Goal: Task Accomplishment & Management: Complete application form

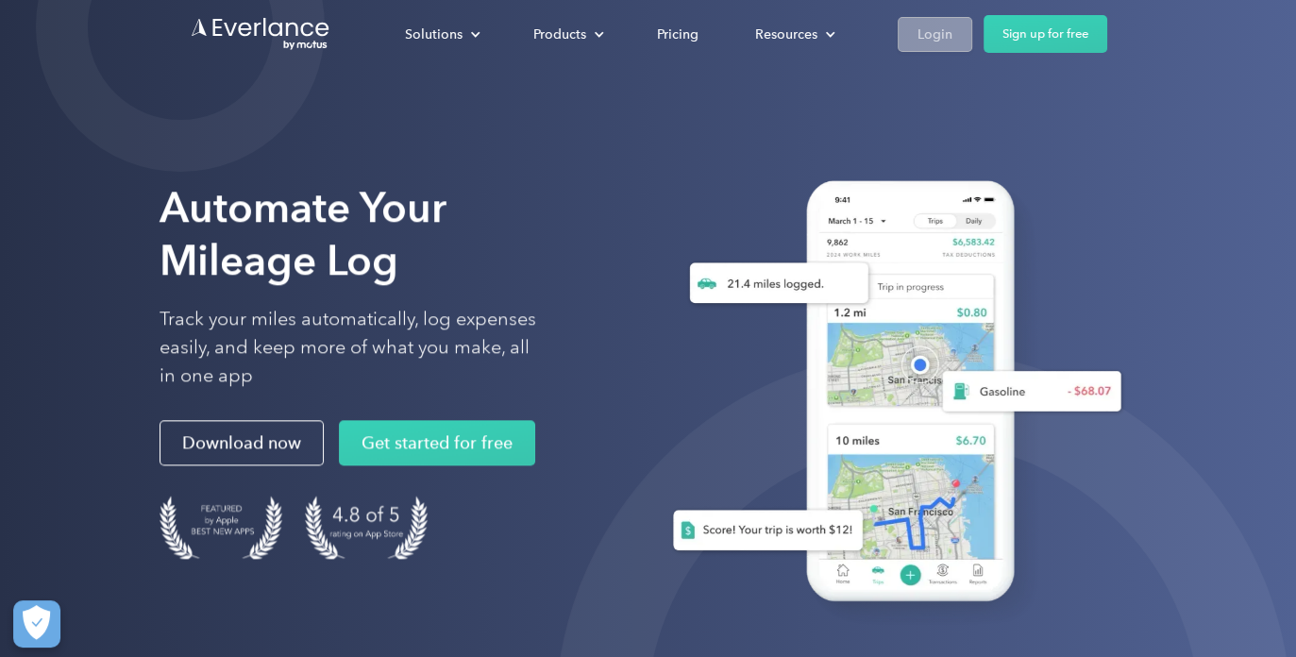
click at [909, 38] on link "Login" at bounding box center [934, 34] width 75 height 35
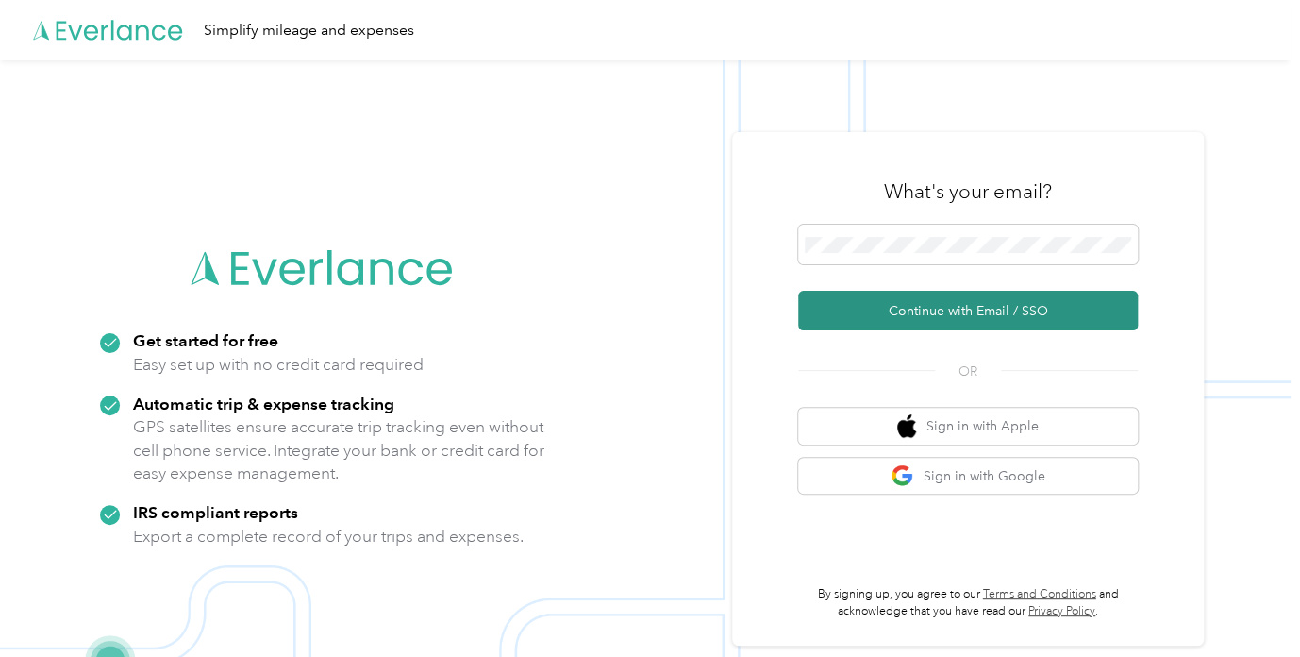
click at [889, 314] on button "Continue with Email / SSO" at bounding box center [968, 311] width 340 height 40
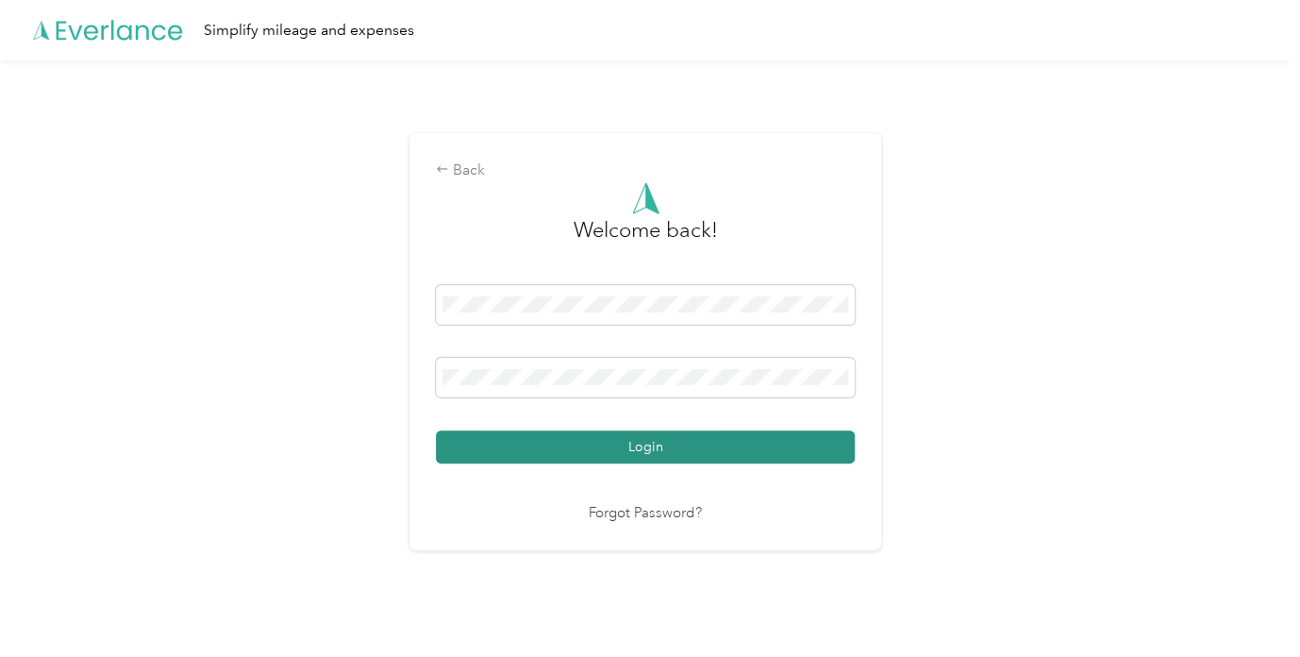
click at [625, 444] on button "Login" at bounding box center [645, 446] width 419 height 33
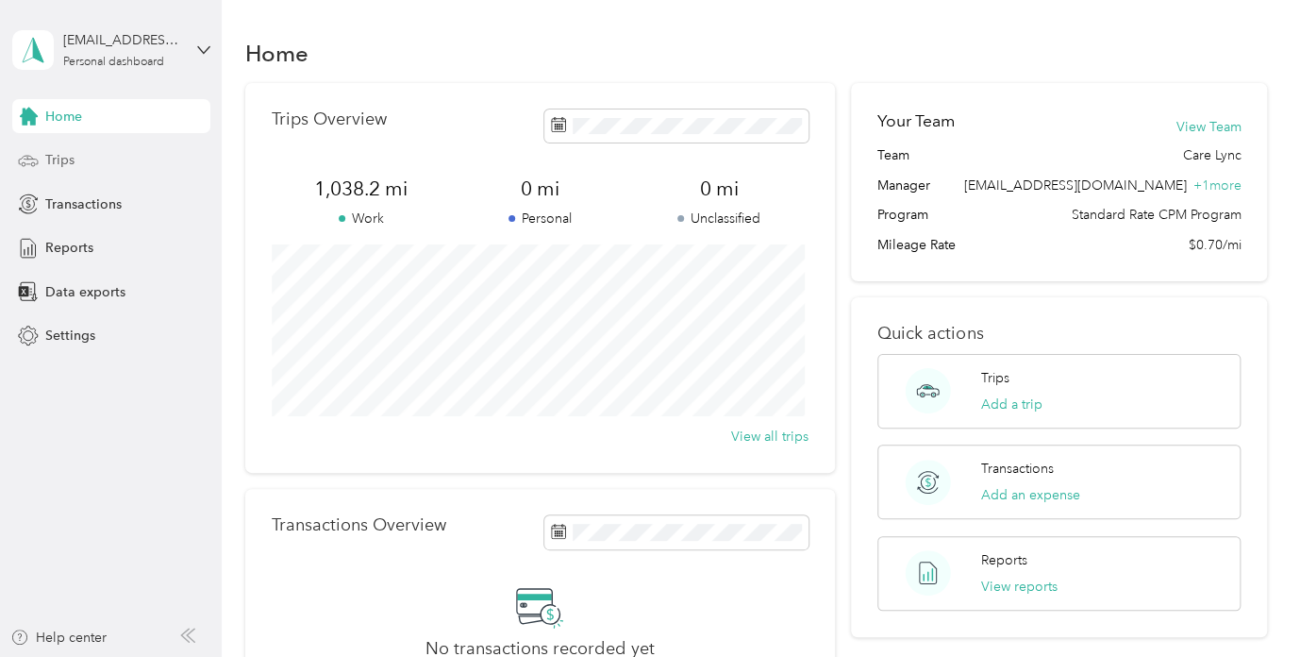
click at [68, 162] on span "Trips" at bounding box center [59, 160] width 29 height 20
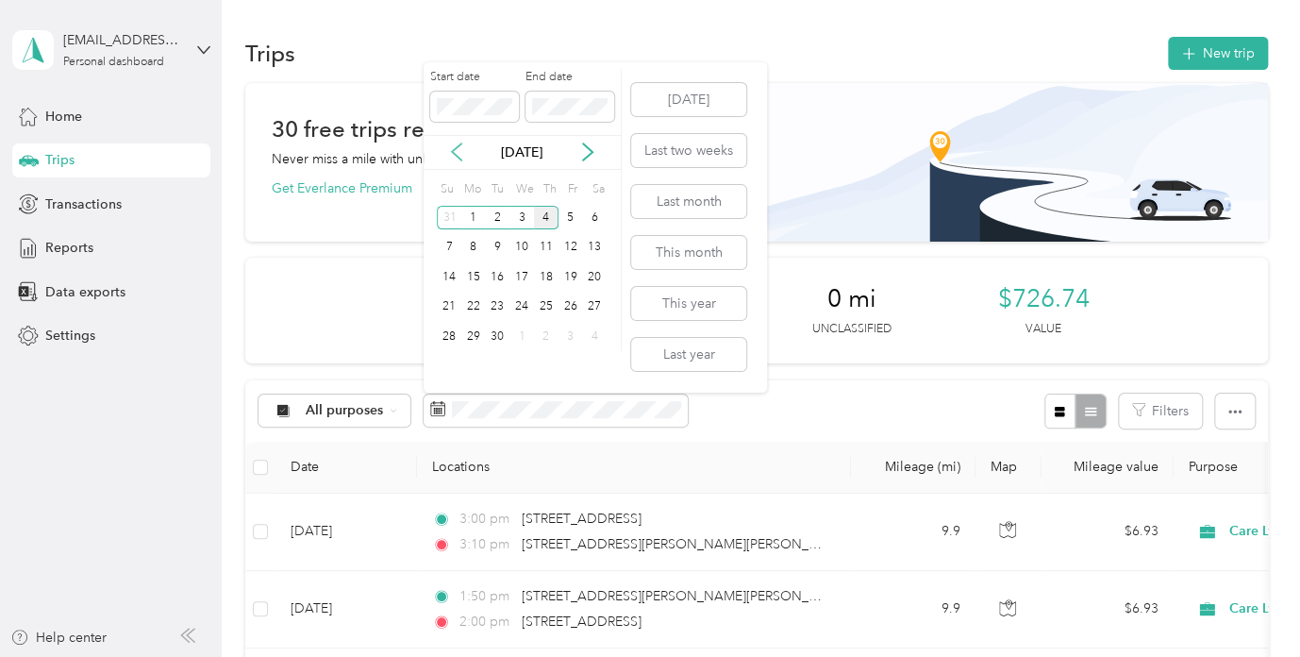
click at [457, 159] on icon at bounding box center [456, 151] width 19 height 19
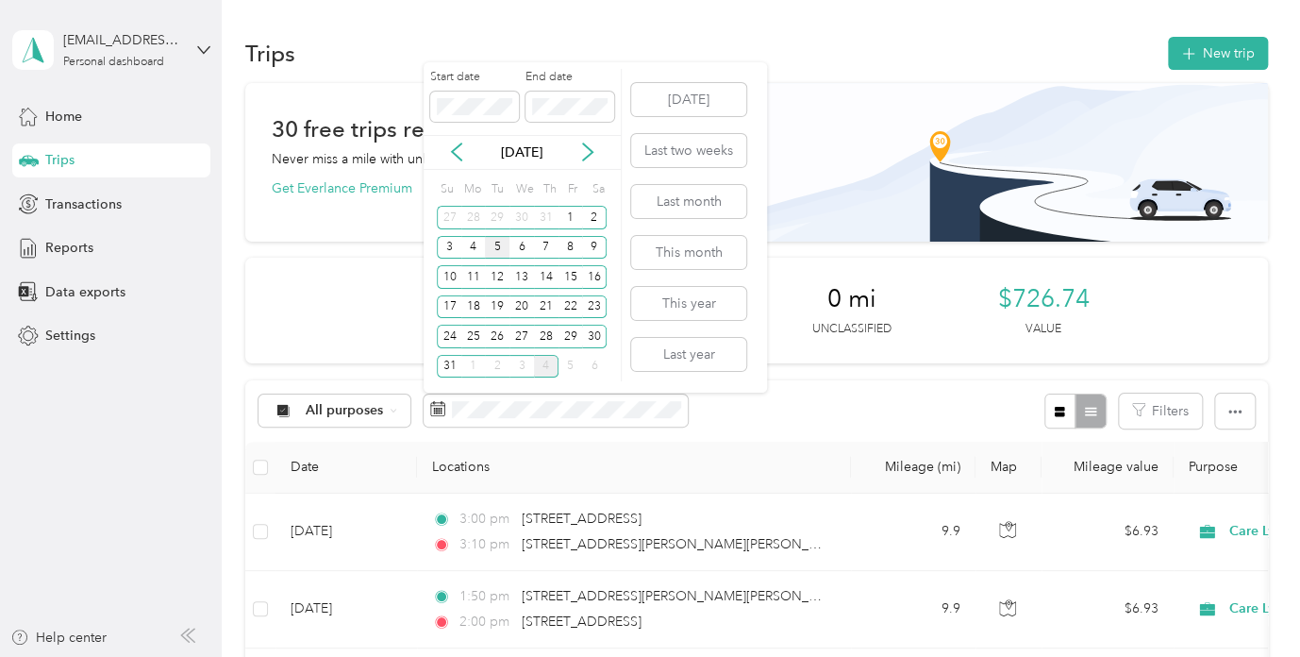
click at [494, 246] on div "5" at bounding box center [497, 248] width 25 height 24
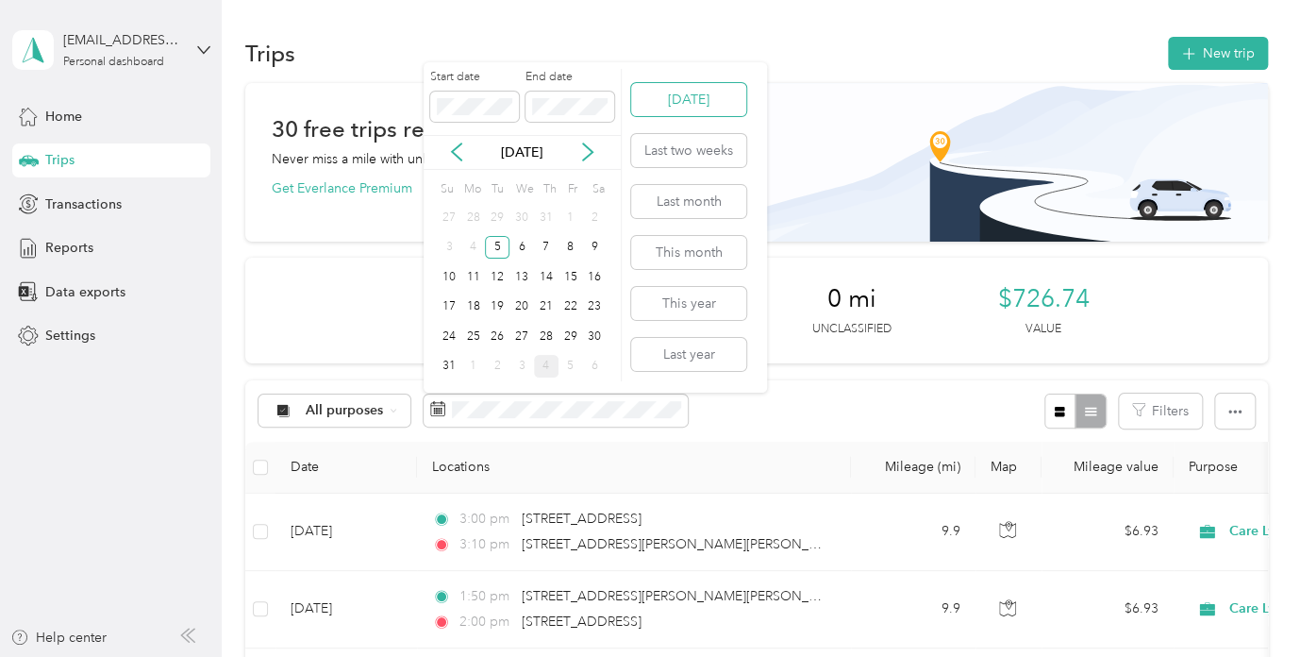
click at [685, 100] on button "Today" at bounding box center [688, 99] width 115 height 33
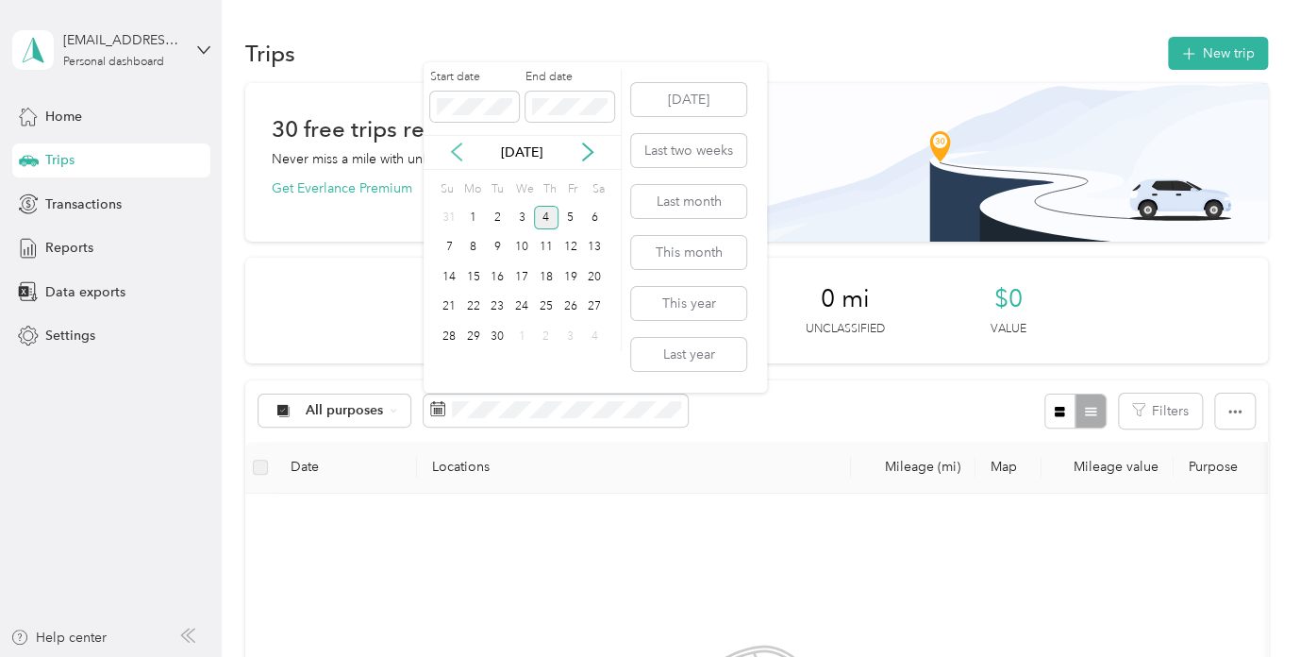
click at [449, 155] on icon at bounding box center [456, 151] width 19 height 19
click at [496, 244] on div "5" at bounding box center [497, 248] width 25 height 24
click at [569, 97] on span at bounding box center [570, 107] width 89 height 30
click at [691, 100] on button "Today" at bounding box center [688, 99] width 115 height 33
click at [424, 106] on div "Start date End date" at bounding box center [522, 102] width 197 height 66
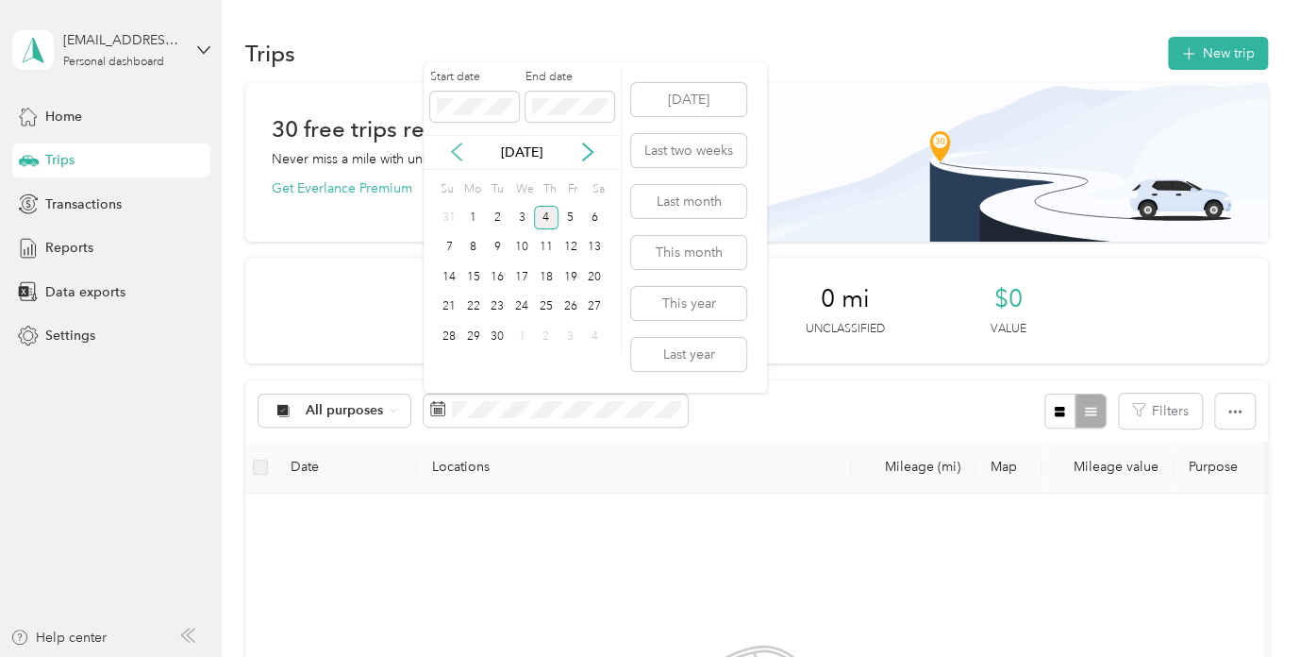
click at [457, 154] on icon at bounding box center [456, 151] width 19 height 19
click at [494, 247] on div "5" at bounding box center [497, 248] width 25 height 24
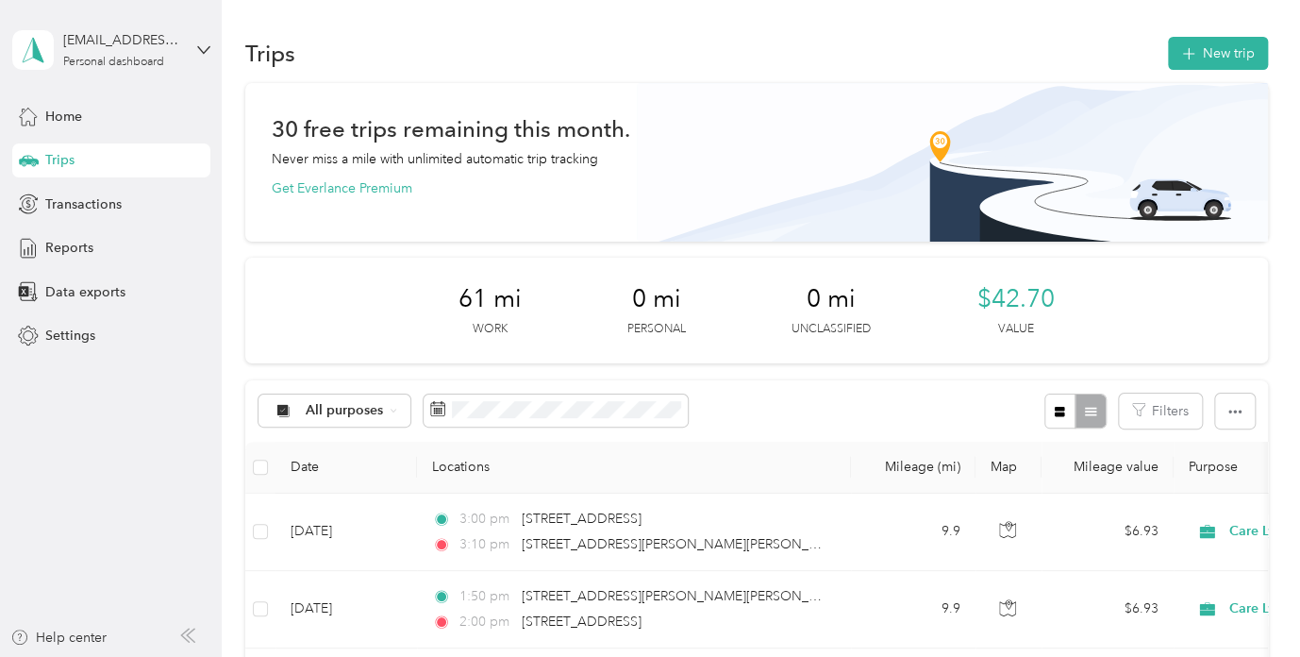
click at [876, 380] on div "All purposes Filters" at bounding box center [756, 410] width 1023 height 61
click at [1193, 60] on button "New trip" at bounding box center [1218, 53] width 100 height 33
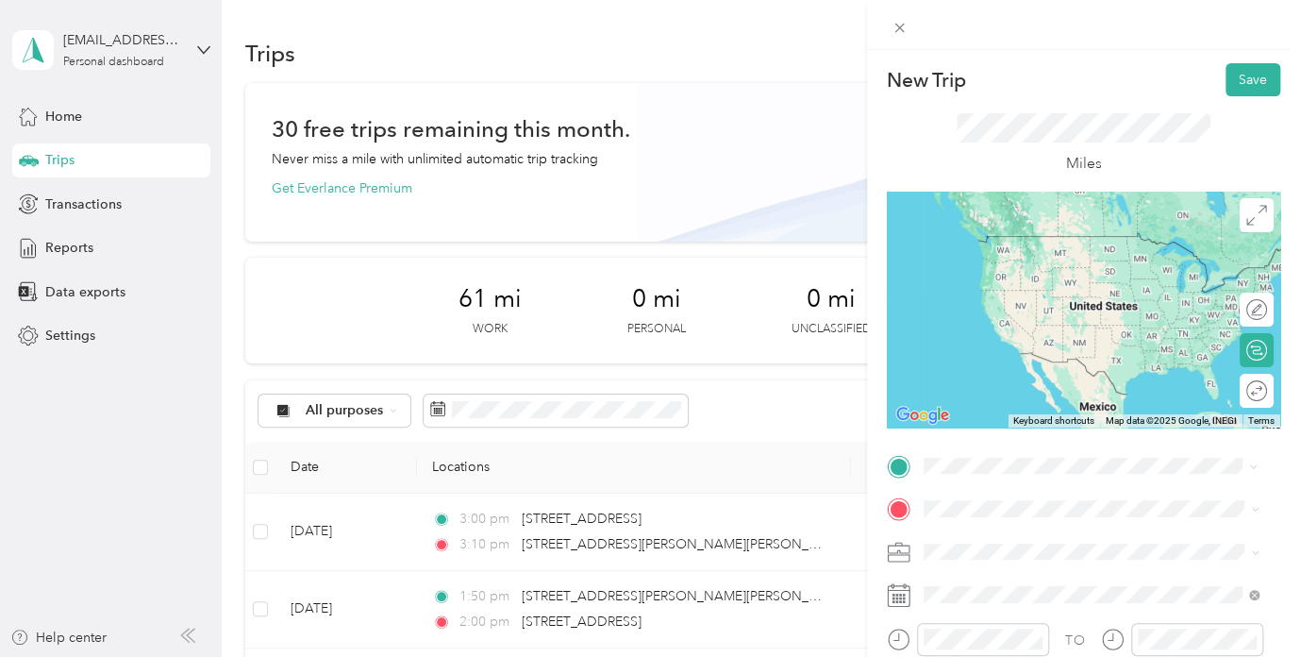
click at [1098, 271] on span "12 Blaisdell Road Stetson, Maine 04488, United States" at bounding box center [1105, 263] width 293 height 33
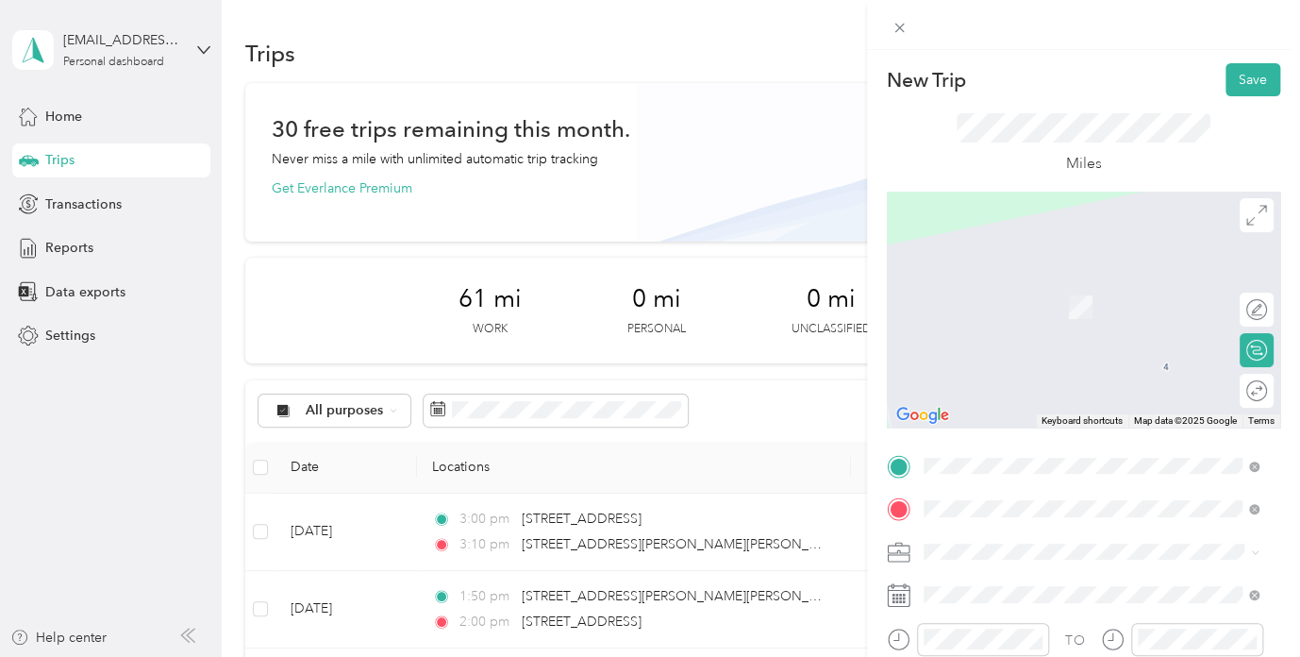
click at [989, 360] on span "14 Wandrup Drive Fairfield, Maine 04937, United States" at bounding box center [1053, 351] width 189 height 17
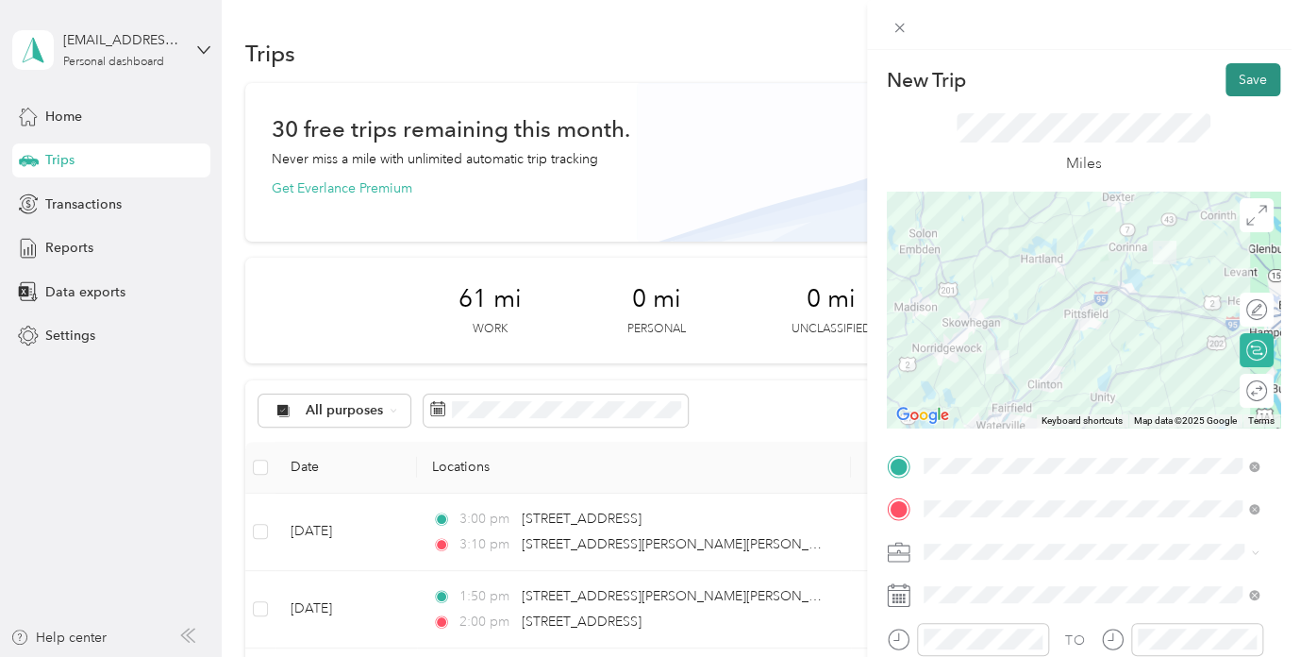
click at [1247, 76] on button "Save" at bounding box center [1253, 79] width 55 height 33
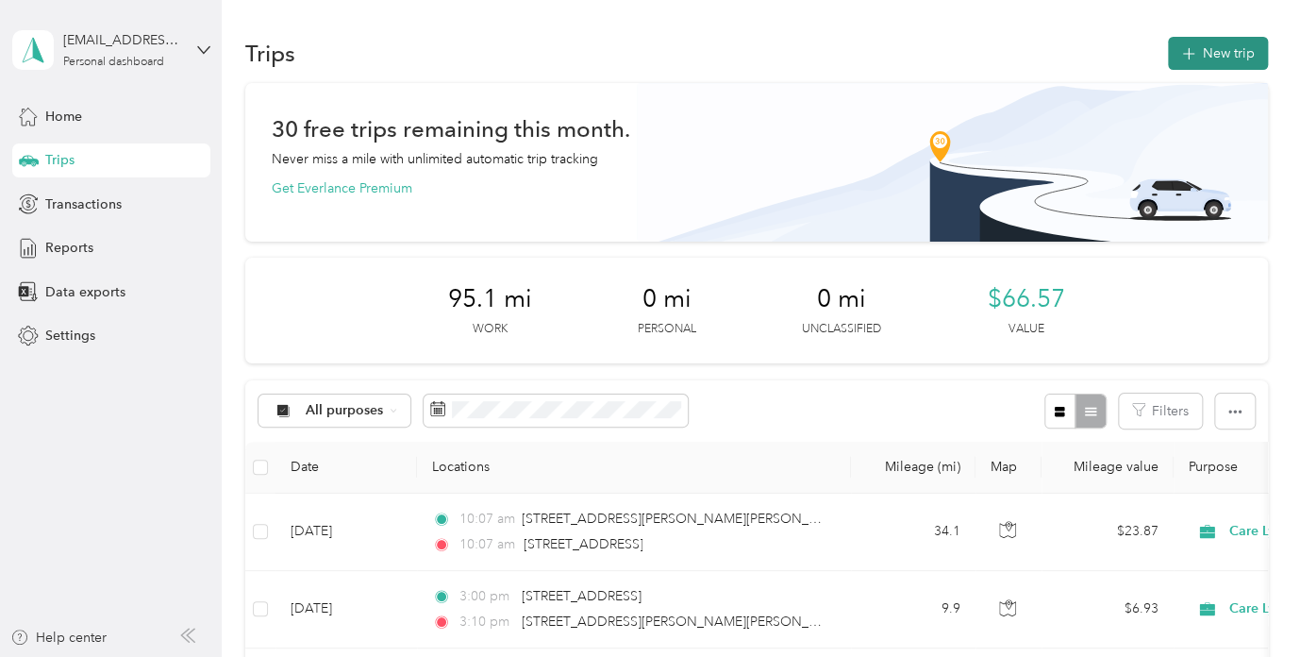
click at [1213, 58] on button "New trip" at bounding box center [1218, 53] width 100 height 33
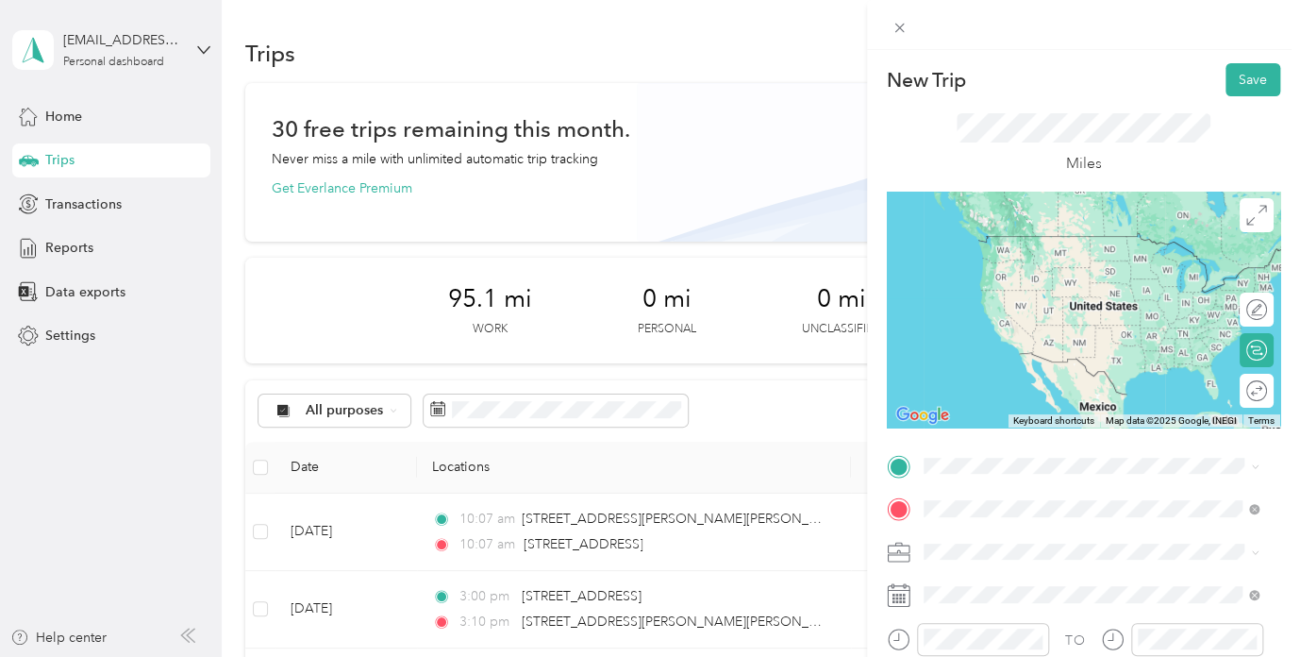
click at [977, 360] on span "101 Sanford Street Bangor, Maine 04401, United States" at bounding box center [1105, 351] width 293 height 17
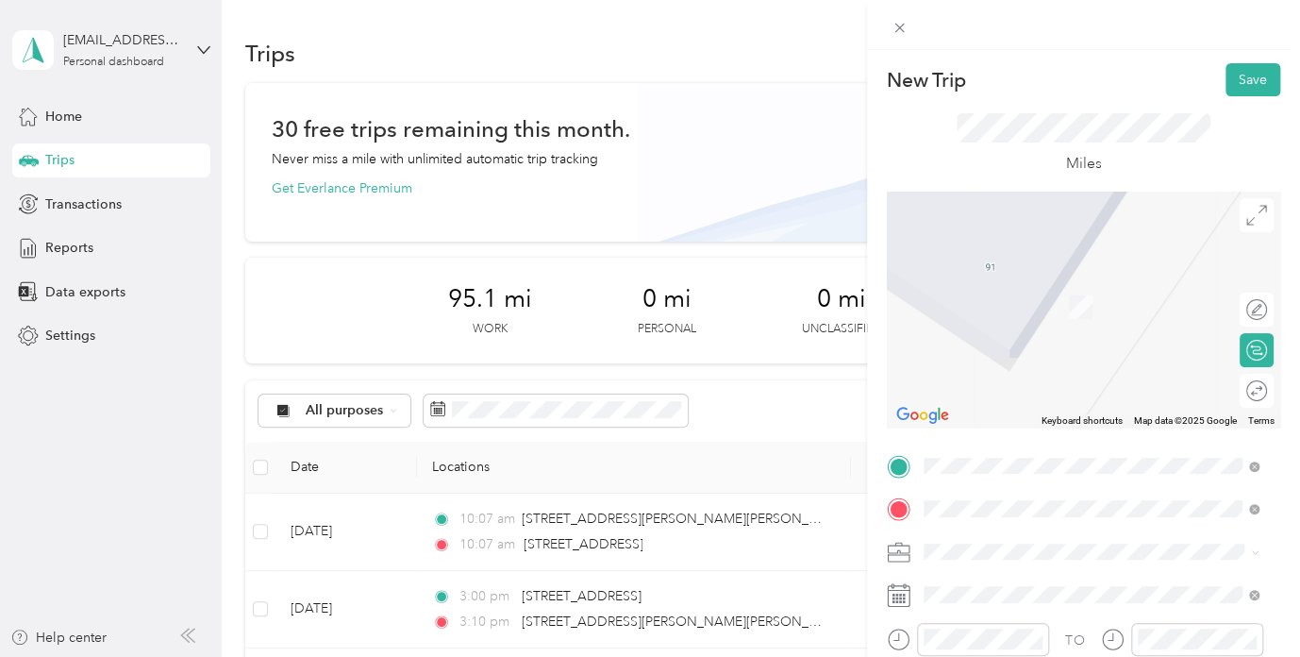
click at [1048, 250] on div "14 Wandrup Drive Fairfield, Maine 04937, United States" at bounding box center [1090, 237] width 323 height 25
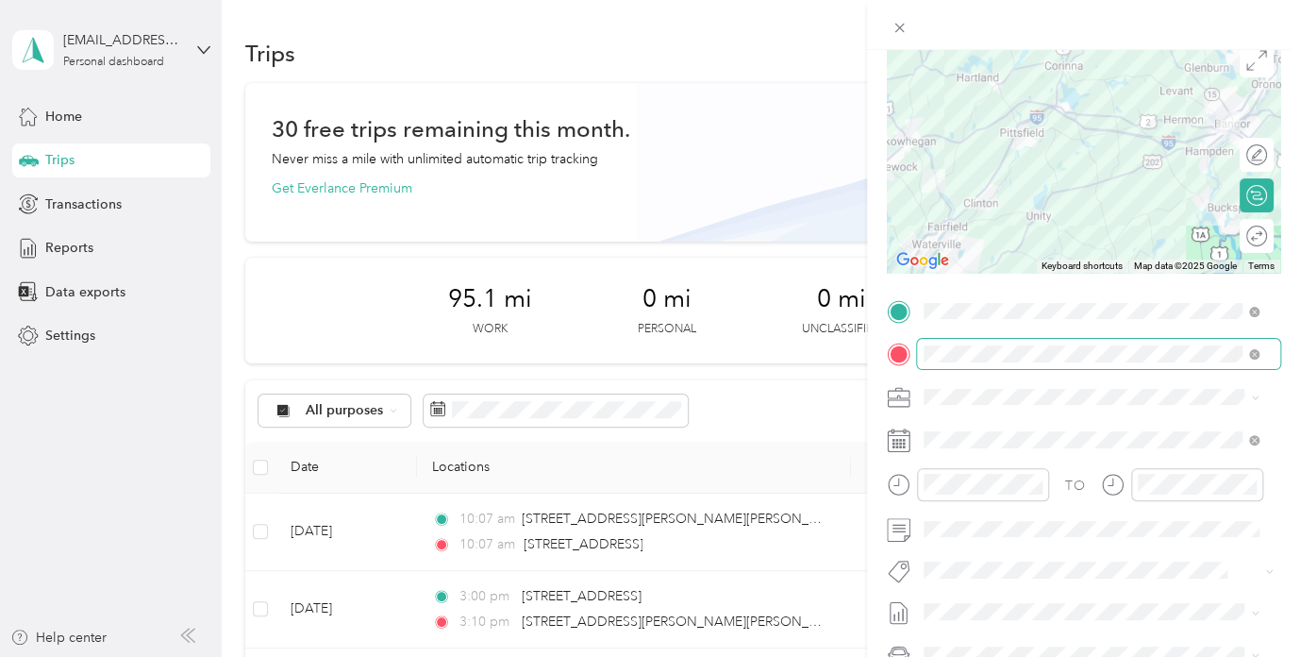
scroll to position [157, 0]
click at [891, 477] on div at bounding box center [968, 482] width 162 height 33
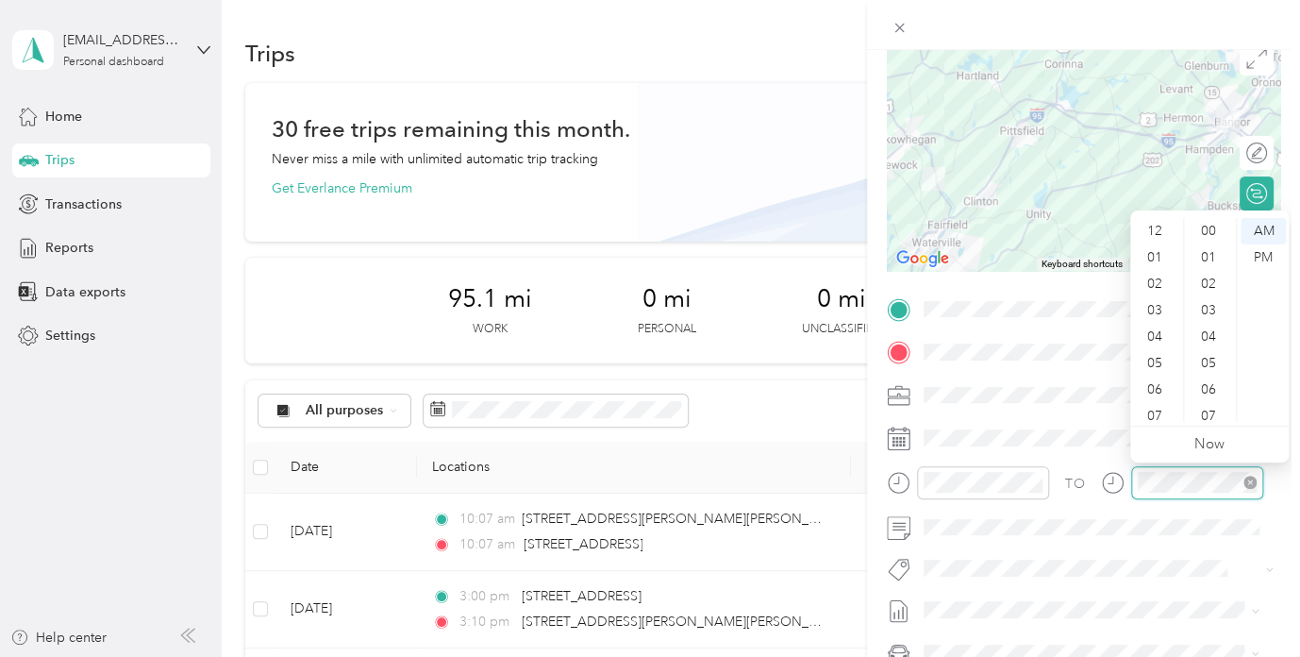
scroll to position [113, 0]
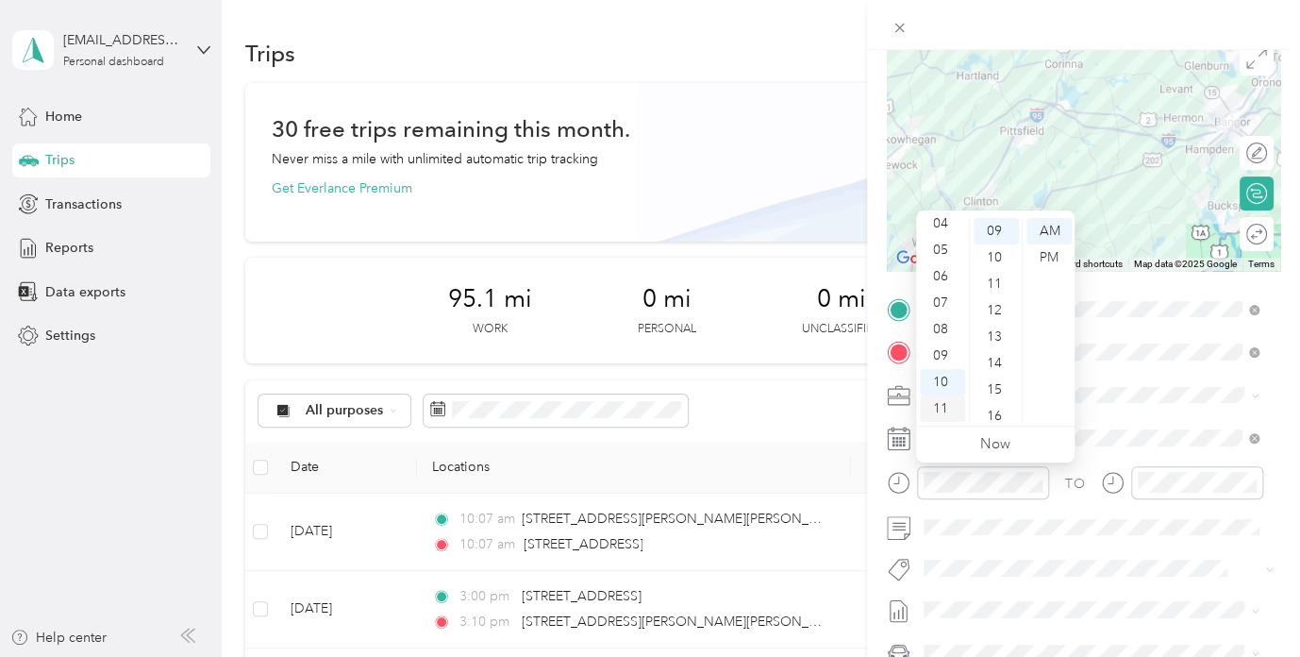
click at [952, 408] on div "11" at bounding box center [942, 408] width 45 height 26
click at [1046, 258] on div "PM" at bounding box center [1049, 257] width 45 height 26
click at [936, 232] on div "12" at bounding box center [942, 231] width 45 height 26
click at [941, 231] on div "12" at bounding box center [942, 231] width 45 height 26
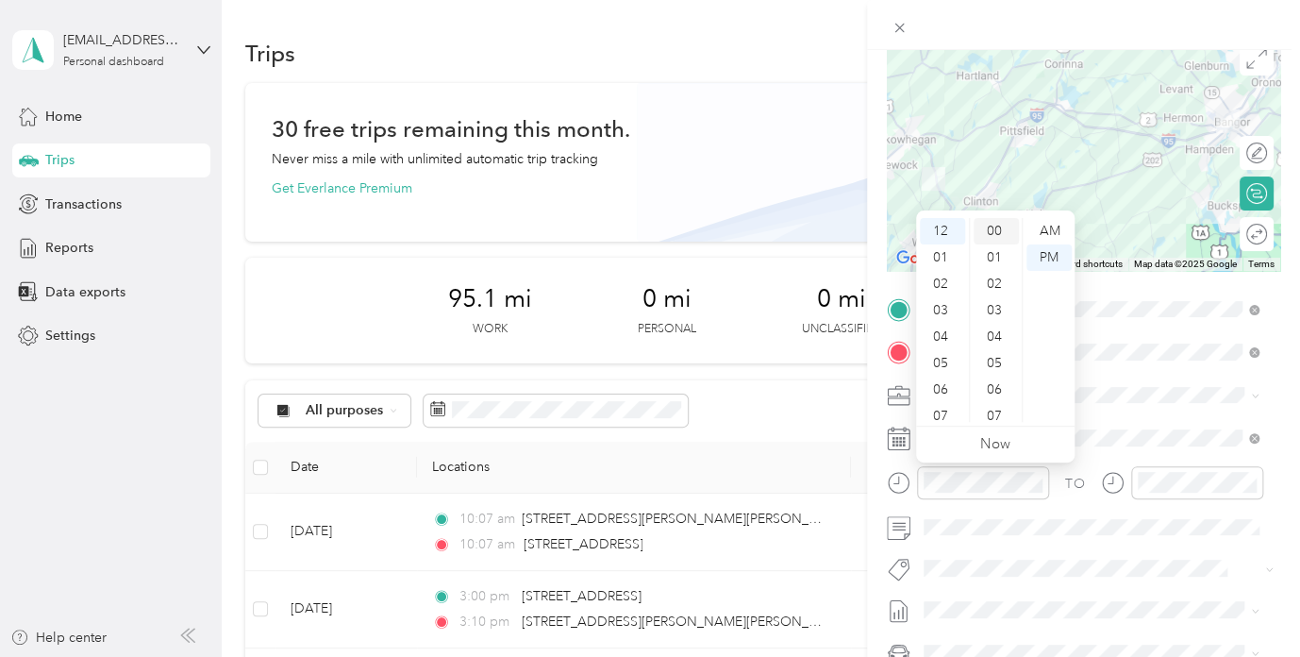
click at [993, 231] on div "00" at bounding box center [996, 231] width 45 height 26
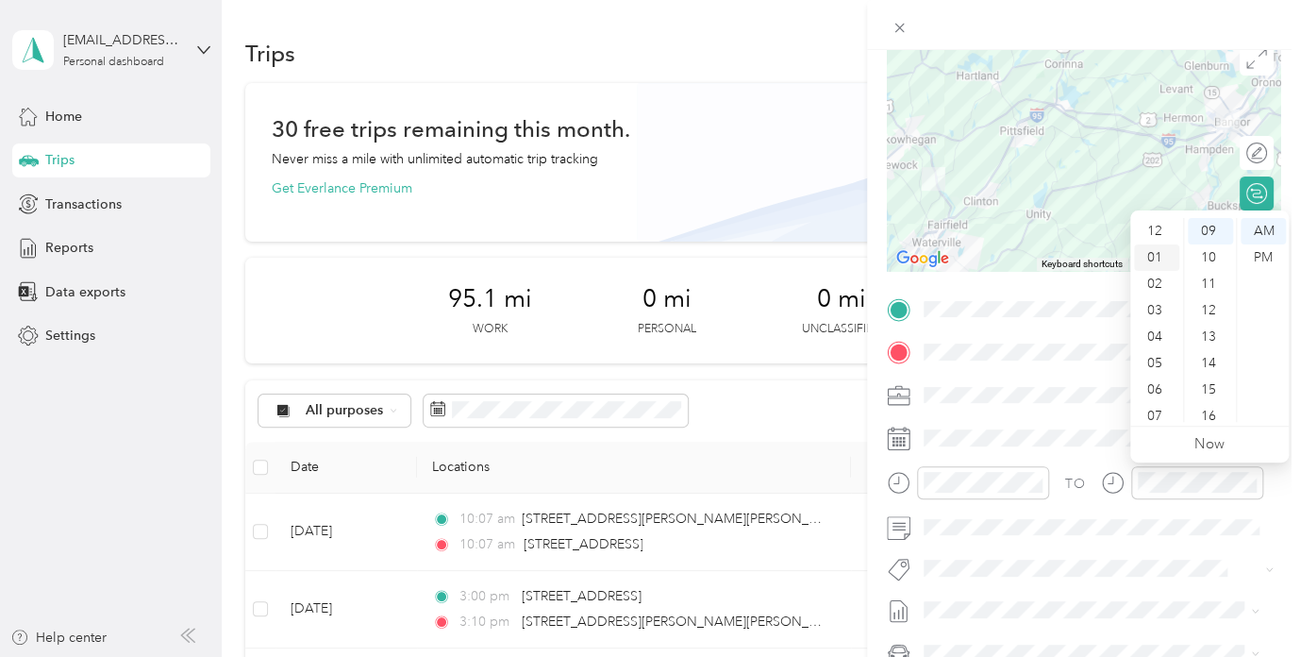
click at [1159, 254] on div "01" at bounding box center [1156, 257] width 45 height 26
click at [1207, 230] on div "00" at bounding box center [1210, 231] width 45 height 26
click at [1270, 261] on div "PM" at bounding box center [1263, 257] width 45 height 26
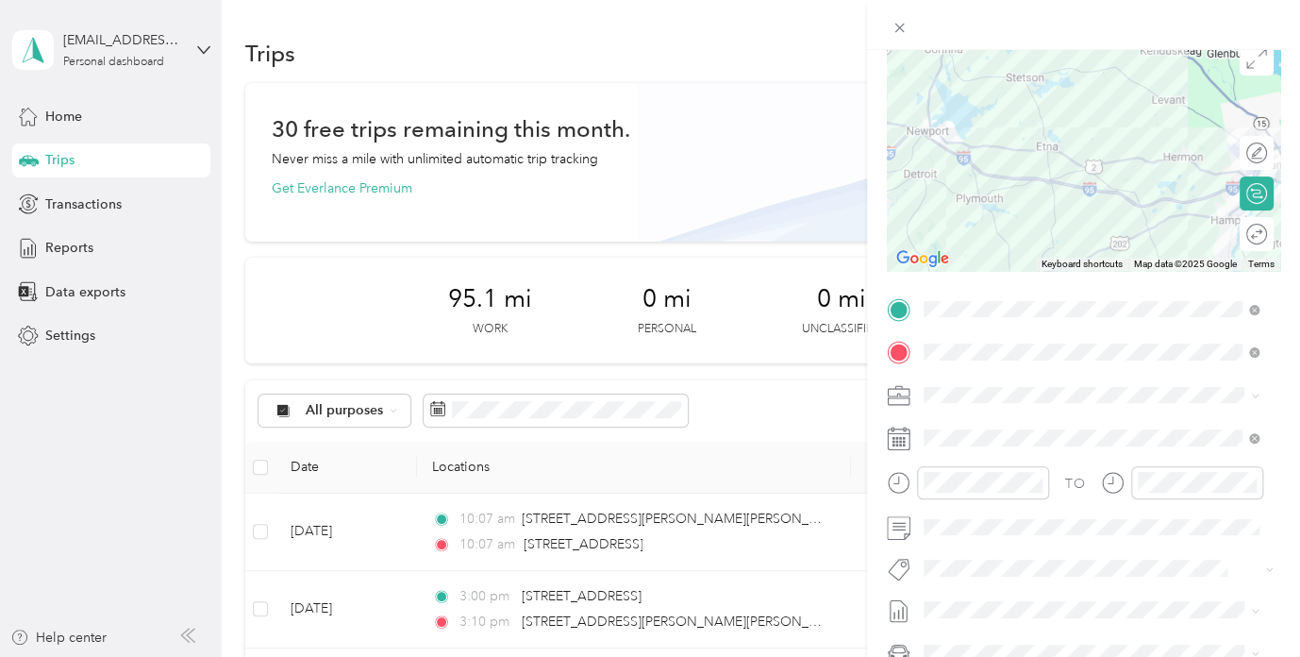
click at [1016, 31] on div at bounding box center [1083, 25] width 433 height 50
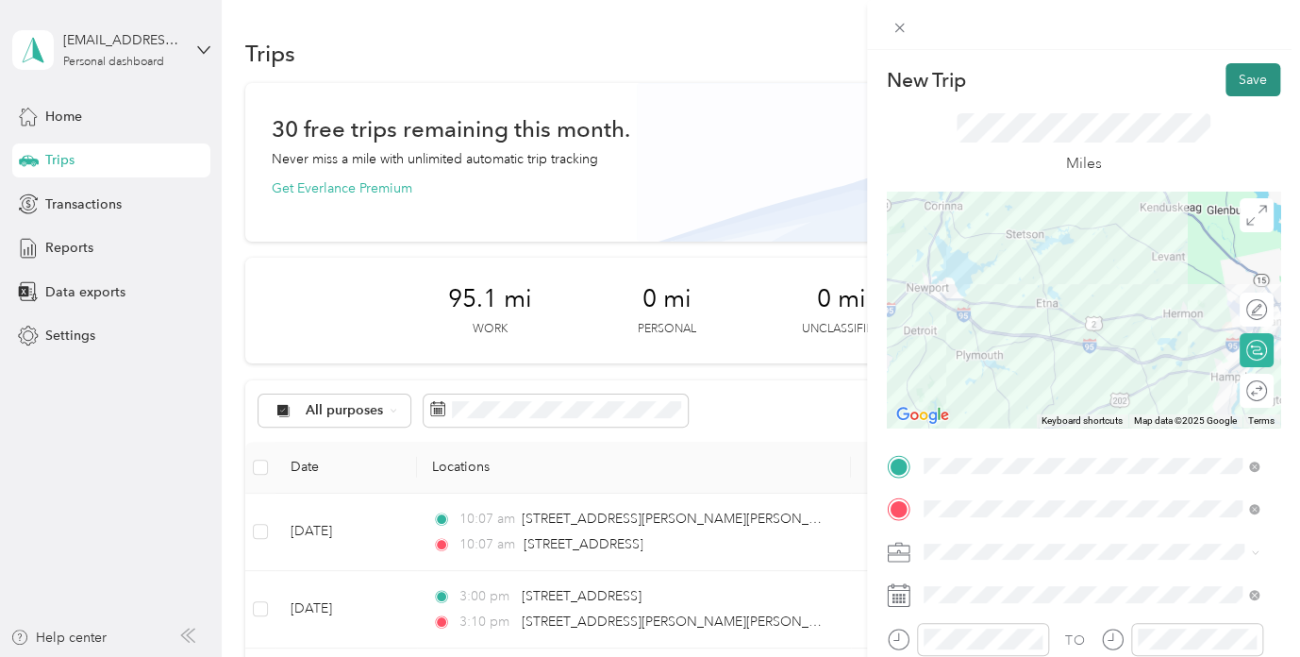
click at [1247, 80] on button "Save" at bounding box center [1253, 79] width 55 height 33
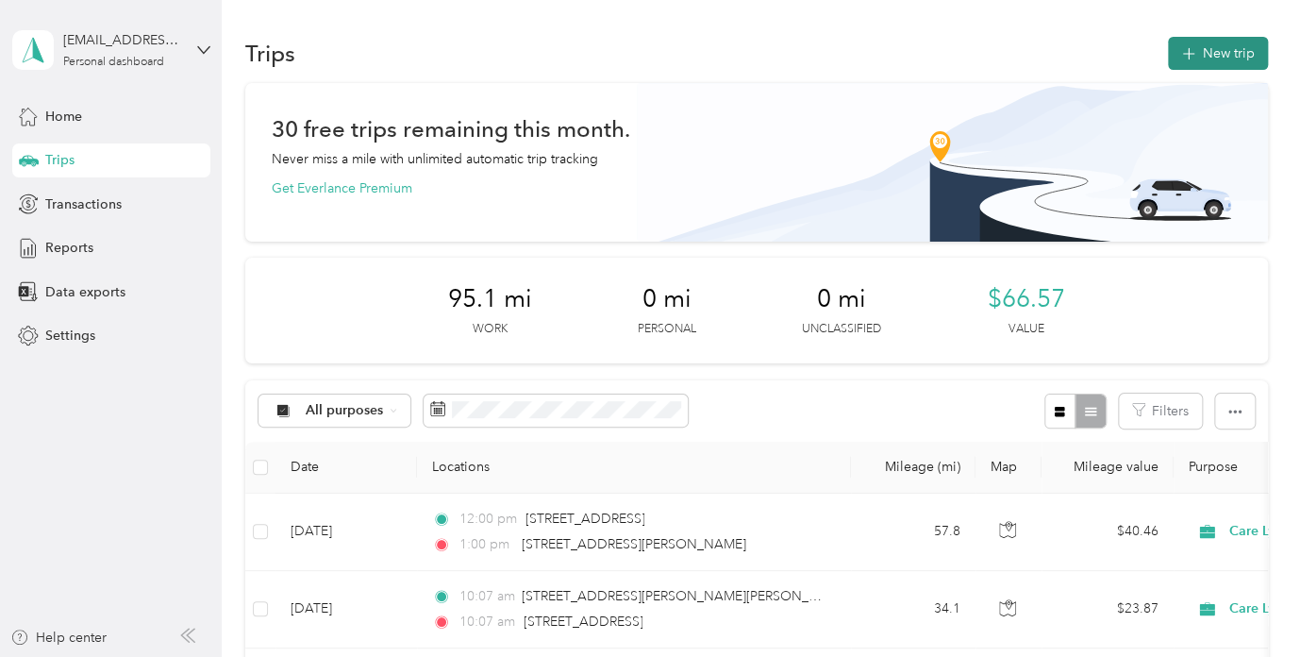
click at [1210, 46] on button "New trip" at bounding box center [1218, 53] width 100 height 33
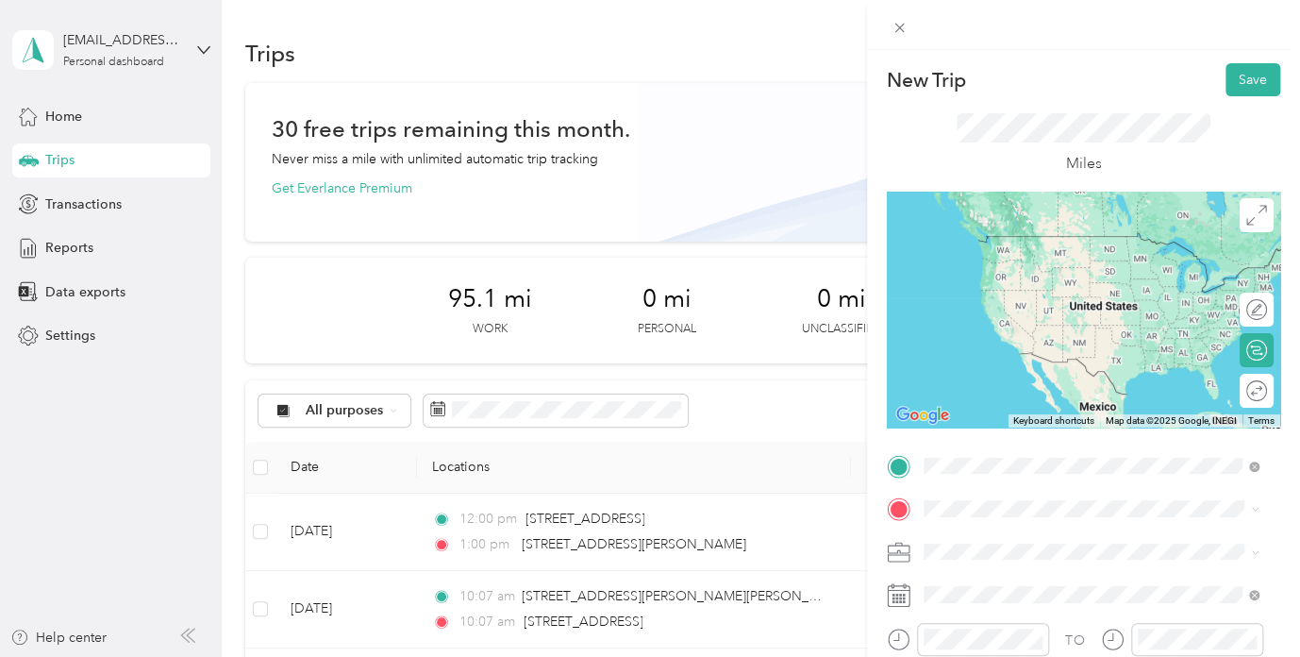
click at [1073, 262] on span "101 Sanford Street Bangor, Maine 04401, United States" at bounding box center [1105, 255] width 293 height 17
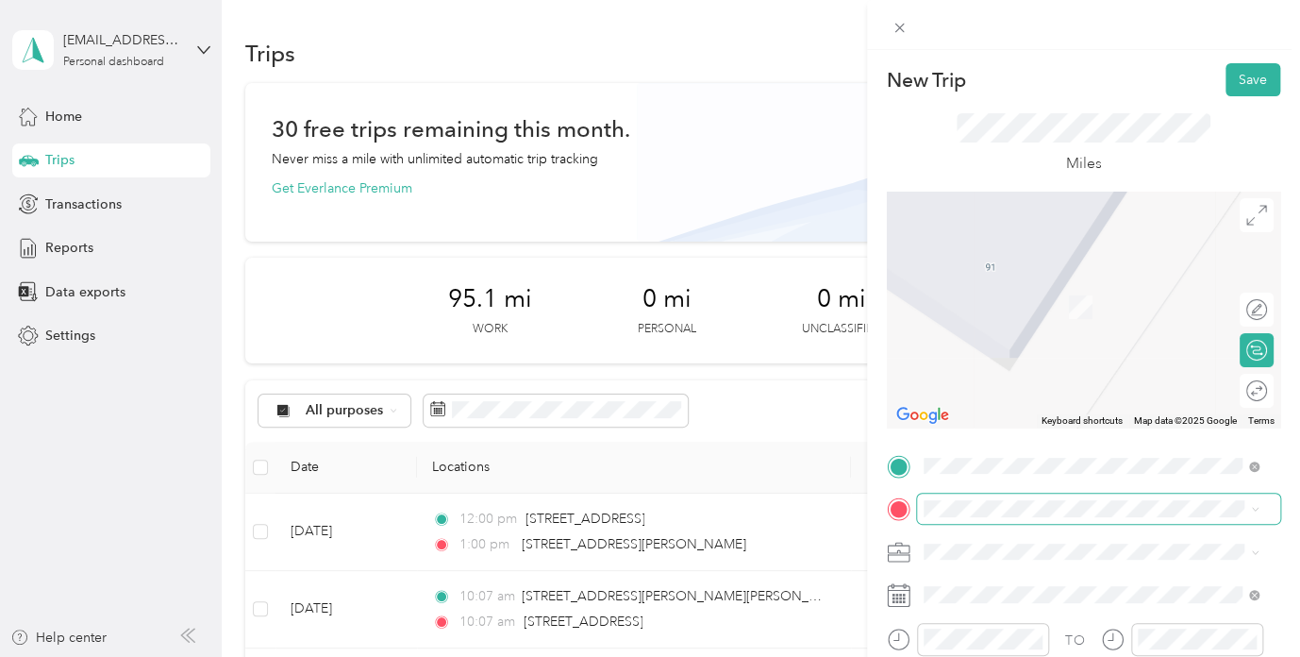
click at [1012, 518] on span at bounding box center [1098, 509] width 363 height 30
click at [1101, 420] on span "12 Blaisdell Road Stetson, Maine 04488, United States" at bounding box center [1105, 403] width 293 height 33
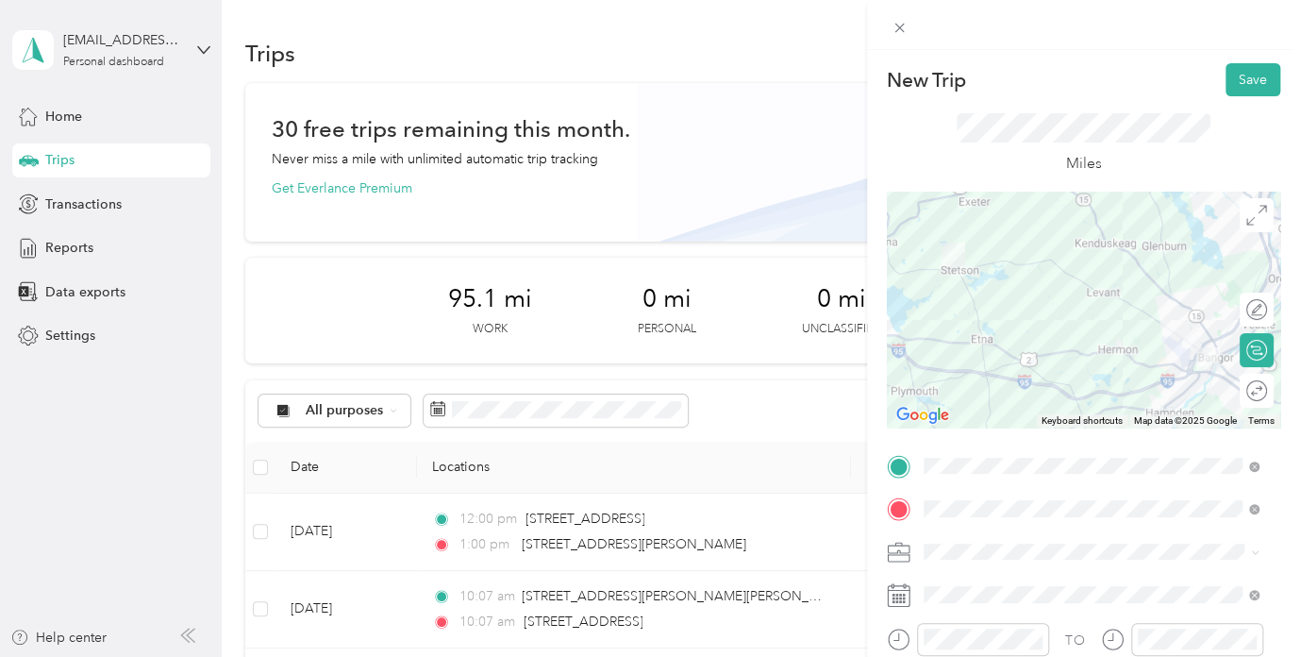
scroll to position [97, 0]
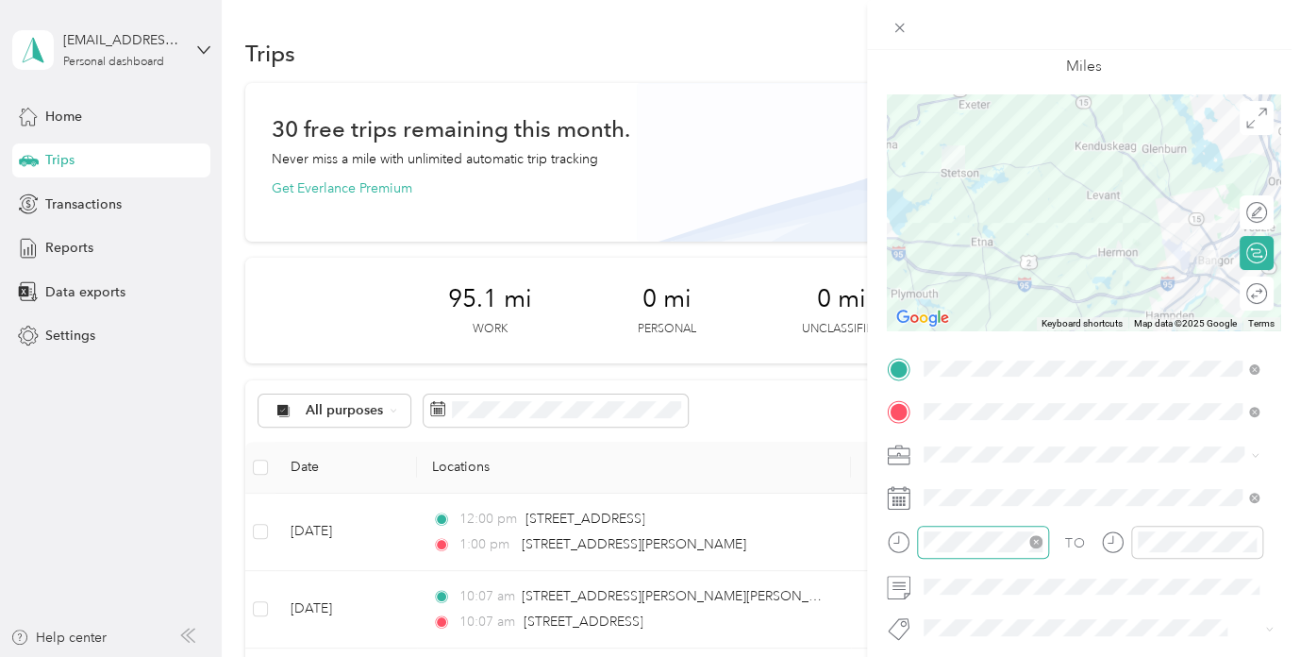
click at [1036, 541] on icon "close-circle" at bounding box center [1035, 541] width 13 height 13
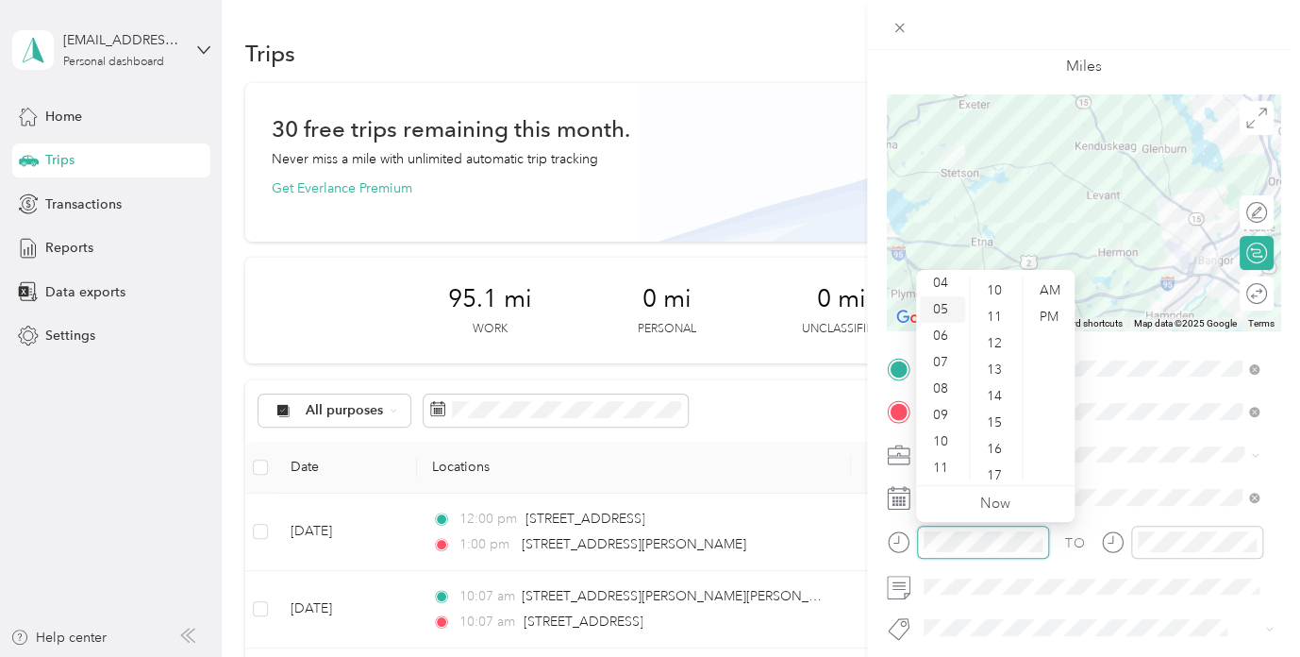
scroll to position [34, 0]
click at [946, 337] on div "03" at bounding box center [942, 336] width 45 height 26
click at [993, 289] on div "00" at bounding box center [996, 290] width 45 height 26
click at [1051, 323] on div "PM" at bounding box center [1049, 317] width 45 height 26
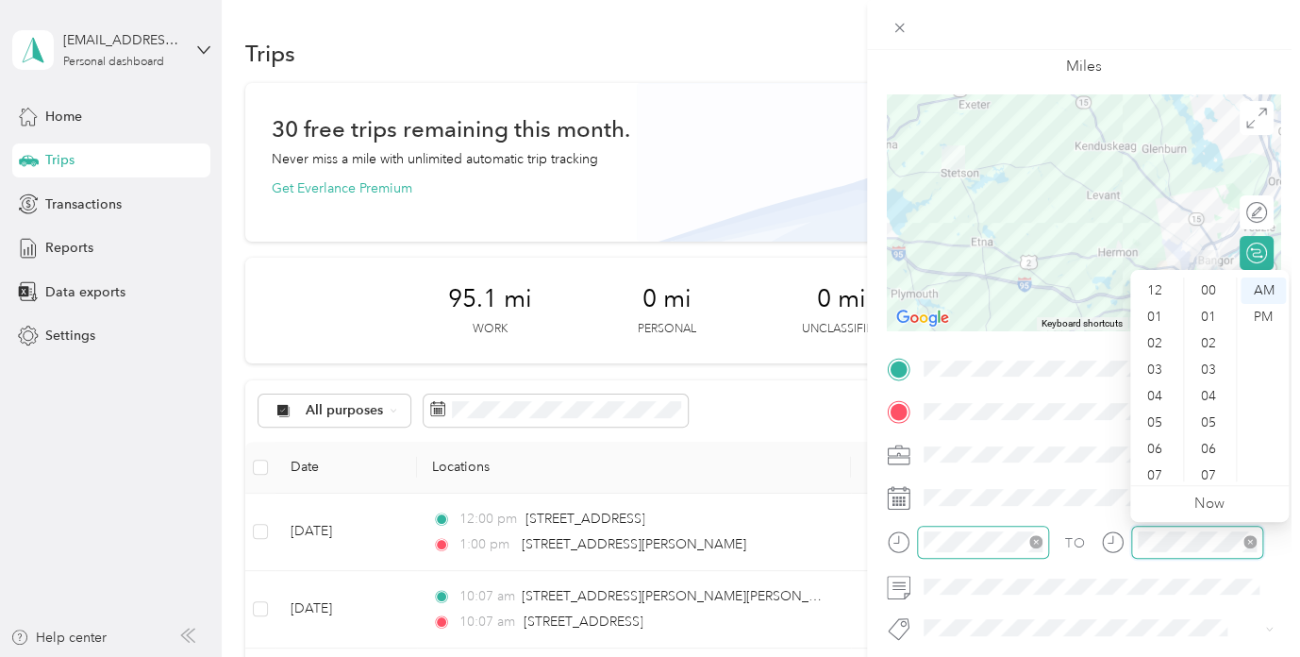
scroll to position [113, 0]
click at [1251, 544] on icon "close-circle" at bounding box center [1250, 541] width 13 height 13
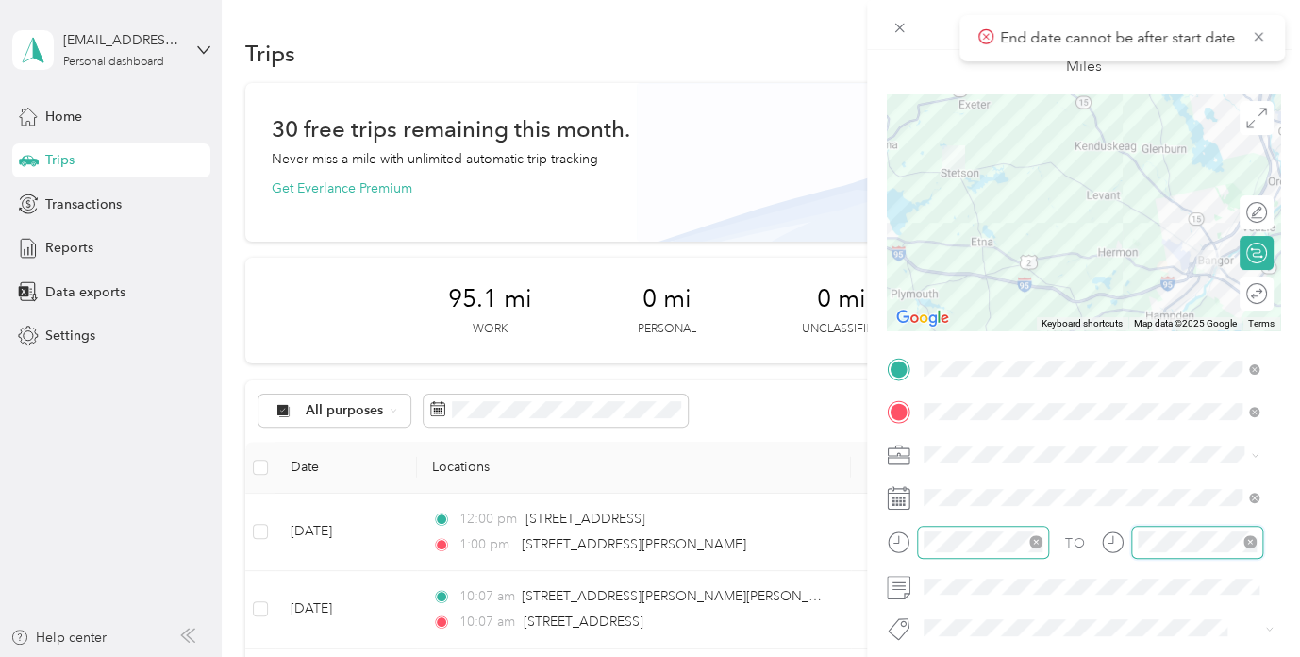
click at [1250, 539] on icon "close-circle" at bounding box center [1250, 541] width 13 height 13
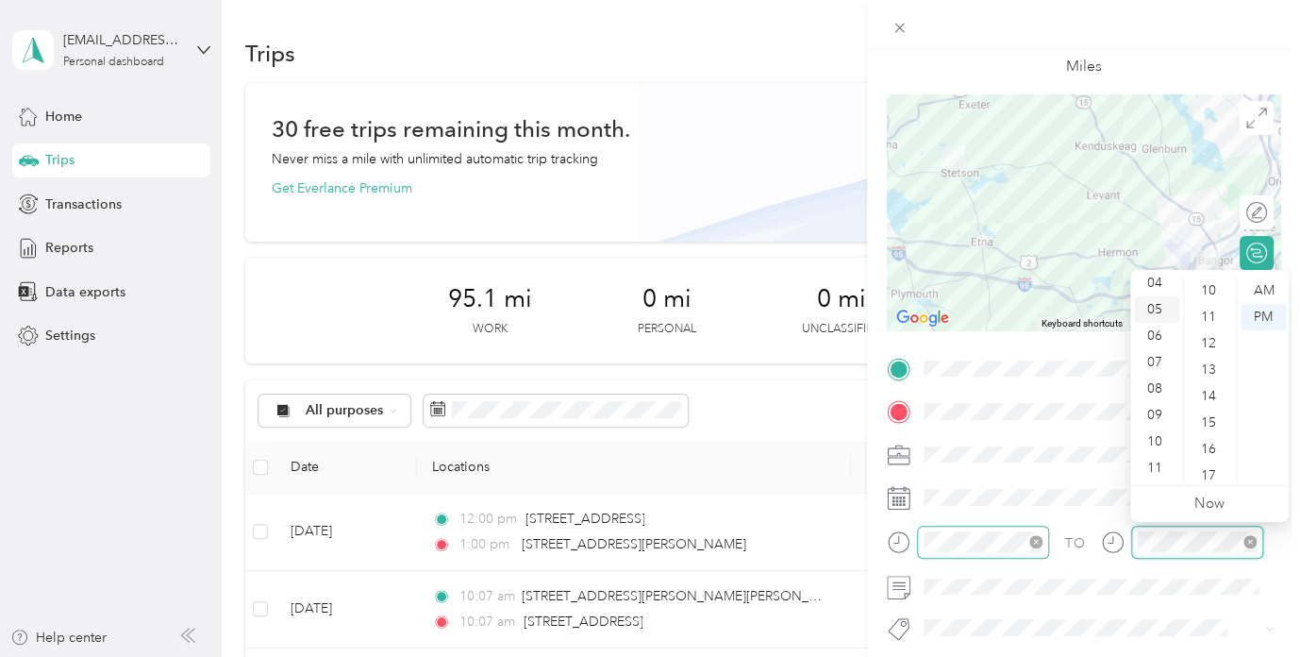
scroll to position [0, 0]
click at [1154, 367] on div "03" at bounding box center [1156, 370] width 45 height 26
click at [1204, 421] on div "35" at bounding box center [1210, 416] width 45 height 26
click at [1273, 325] on div "PM" at bounding box center [1263, 317] width 45 height 26
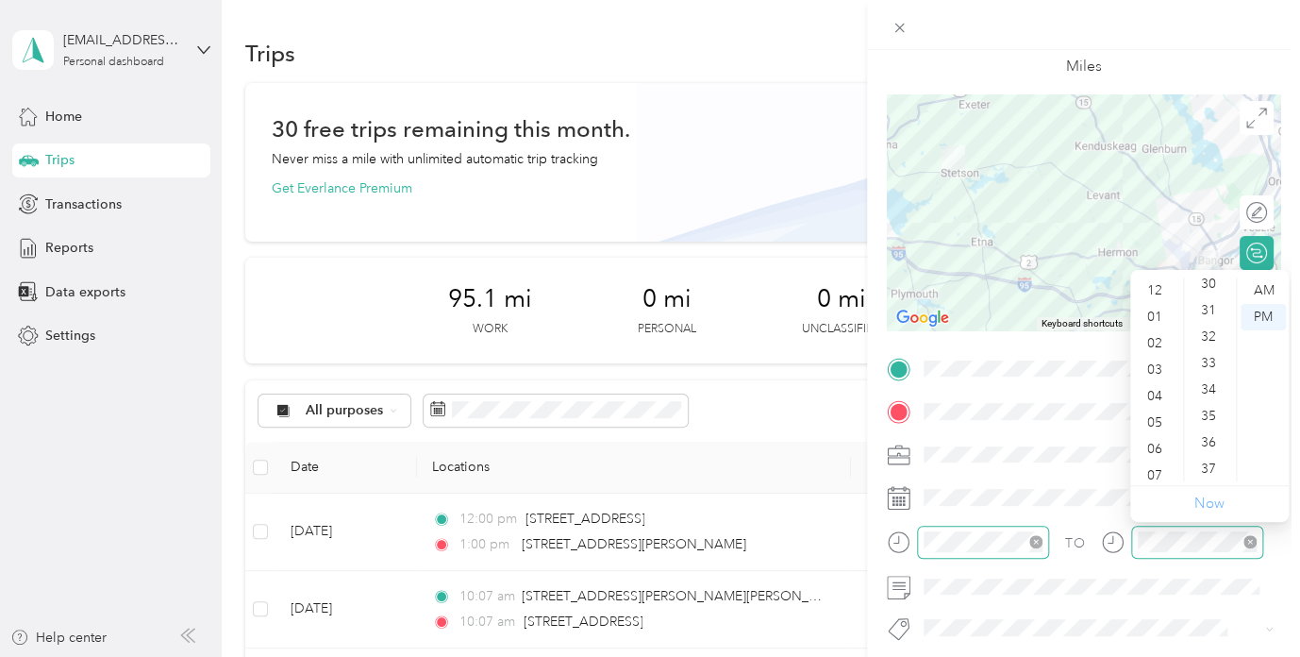
click at [1208, 503] on link "Now" at bounding box center [1210, 503] width 30 height 18
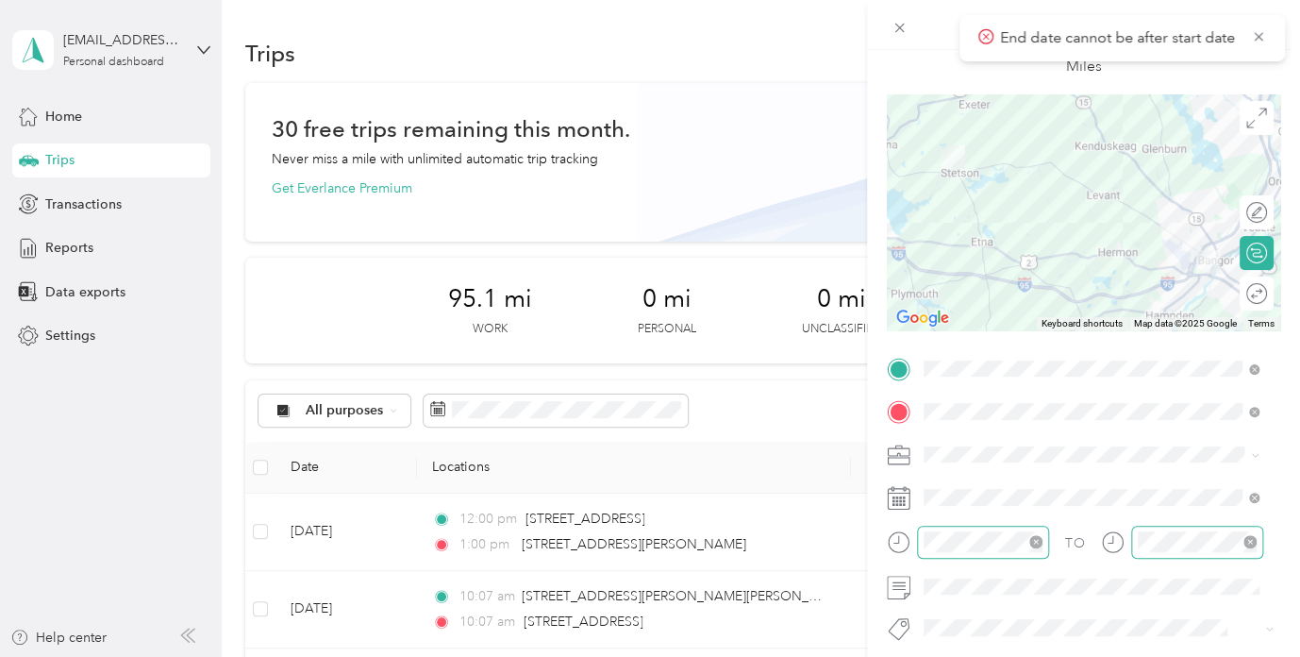
click at [1007, 529] on div at bounding box center [983, 542] width 132 height 33
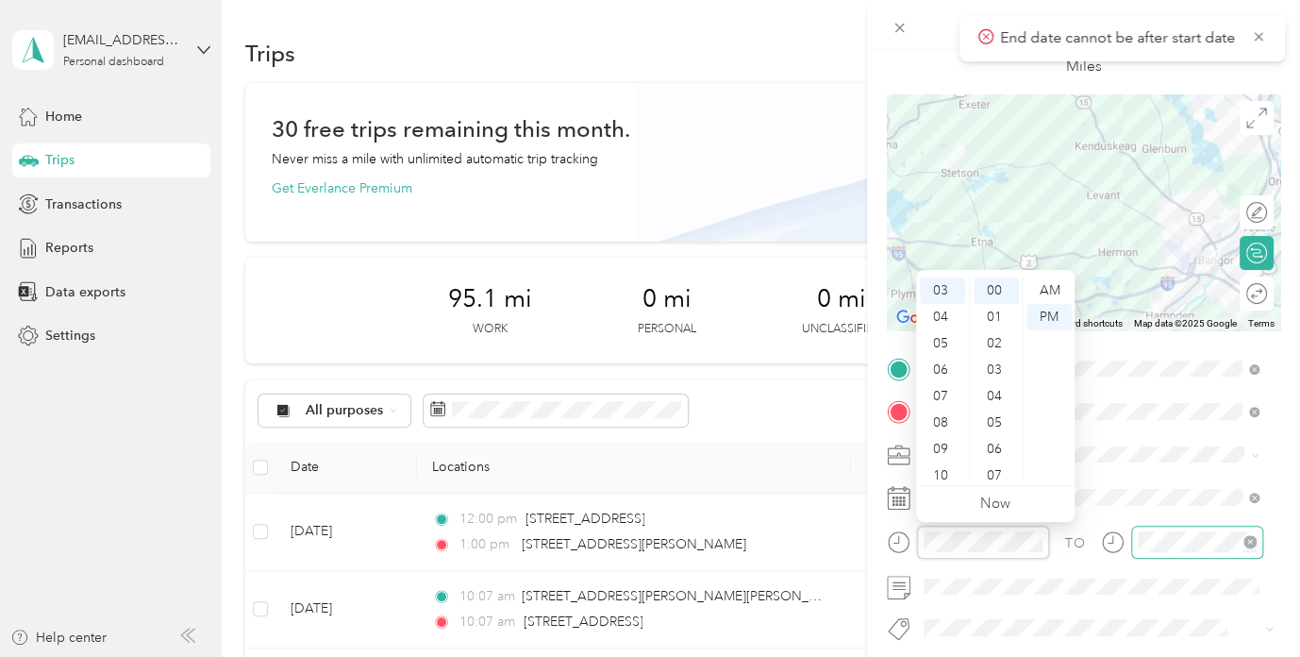
click at [1030, 543] on icon "close-circle" at bounding box center [1035, 541] width 13 height 13
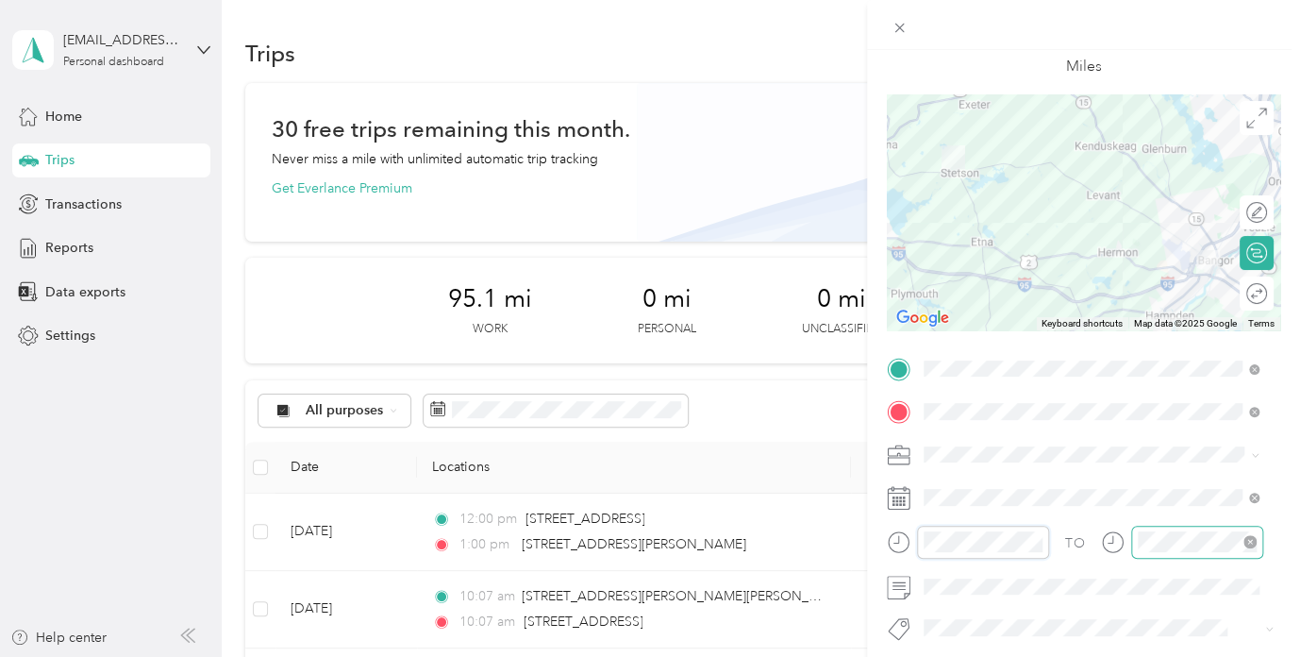
click at [1248, 543] on icon "close-circle" at bounding box center [1250, 541] width 13 height 13
click at [1248, 542] on icon "close-circle" at bounding box center [1250, 541] width 13 height 13
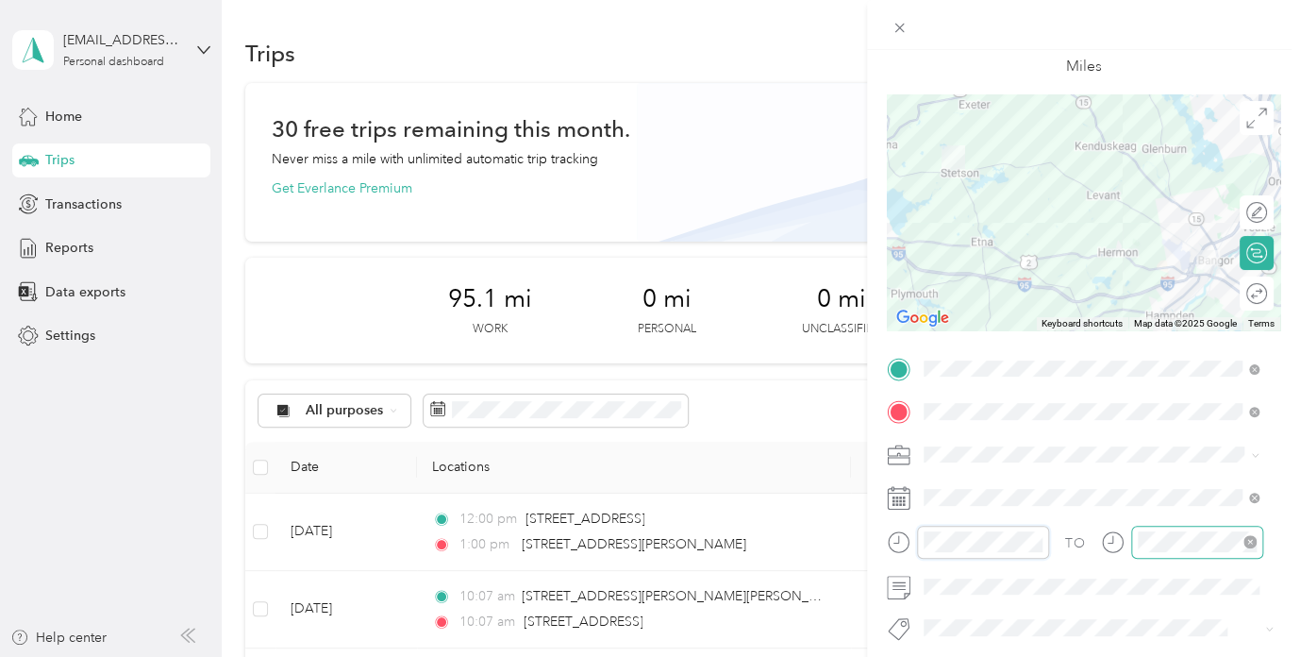
click at [1248, 542] on icon "close-circle" at bounding box center [1250, 541] width 13 height 13
click at [910, 21] on span at bounding box center [900, 27] width 26 height 26
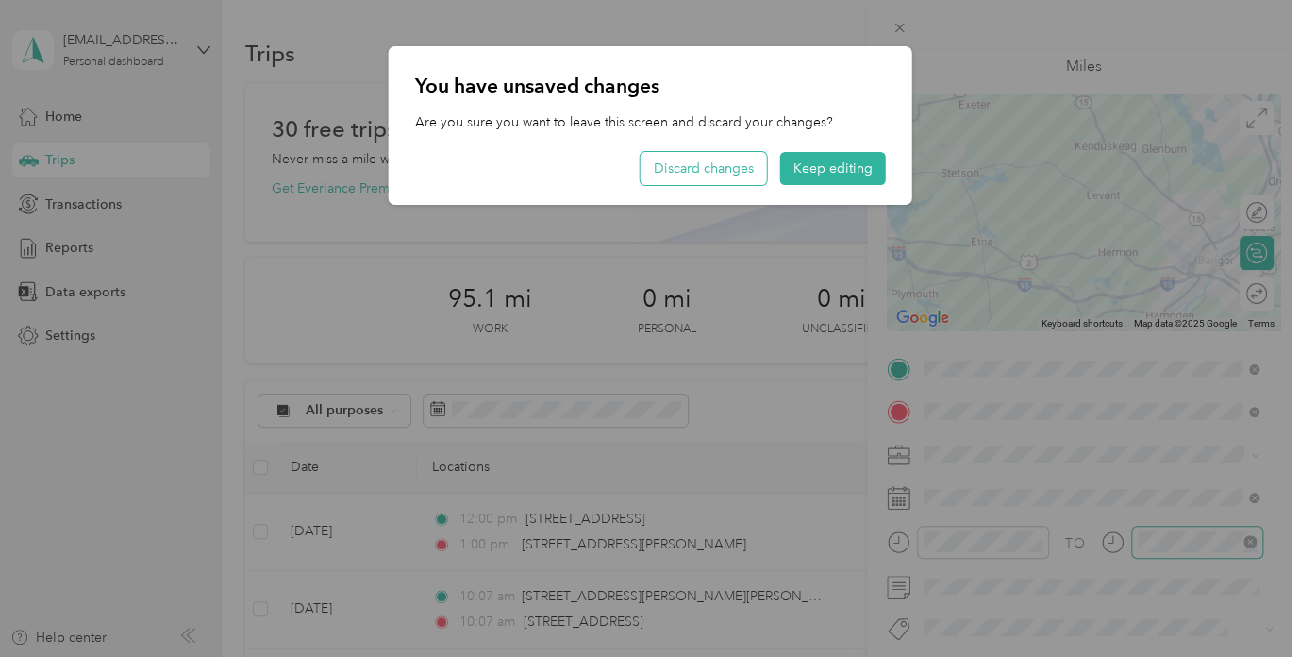
click at [734, 172] on button "Discard changes" at bounding box center [704, 168] width 126 height 33
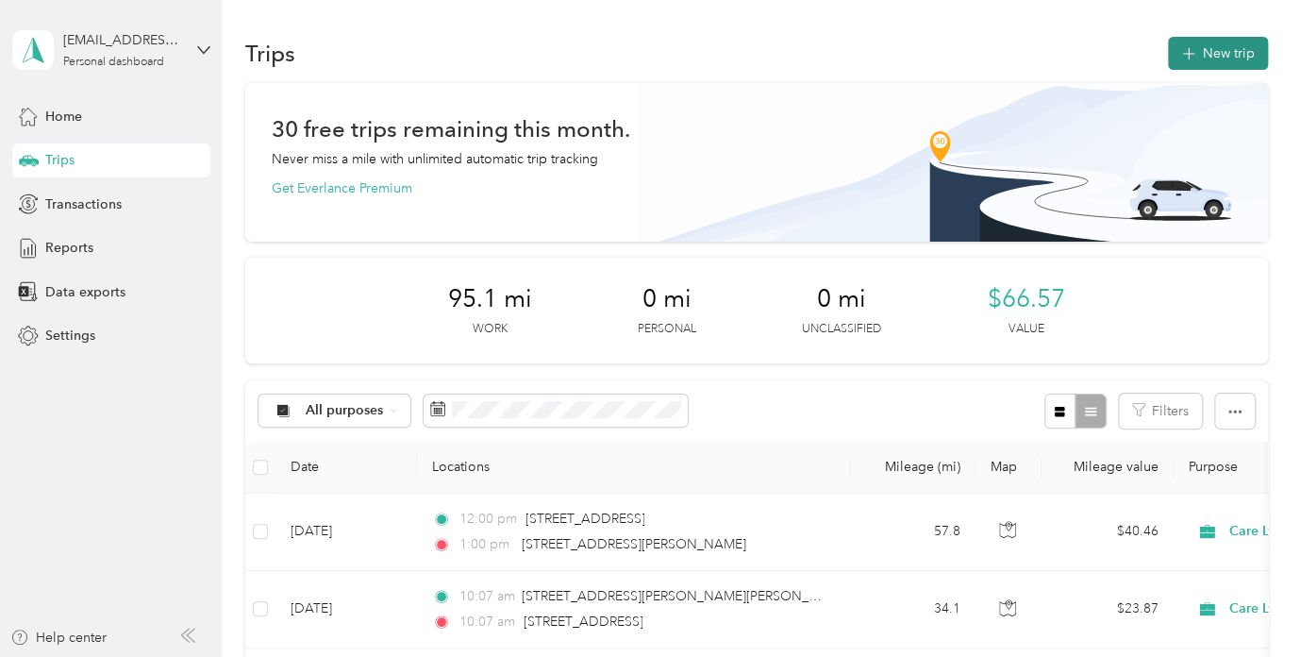
click at [1219, 50] on button "New trip" at bounding box center [1218, 53] width 100 height 33
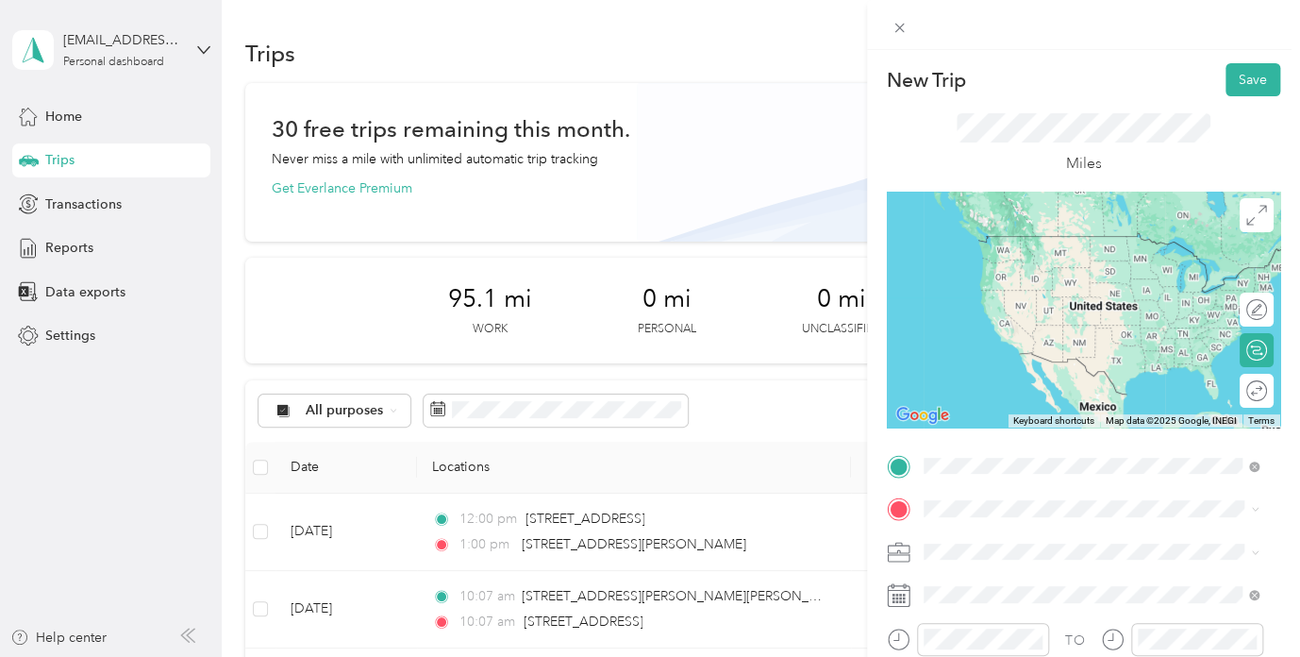
click at [1111, 239] on span "101 Sanford Street Bangor, Maine 04401, United States" at bounding box center [1105, 235] width 293 height 17
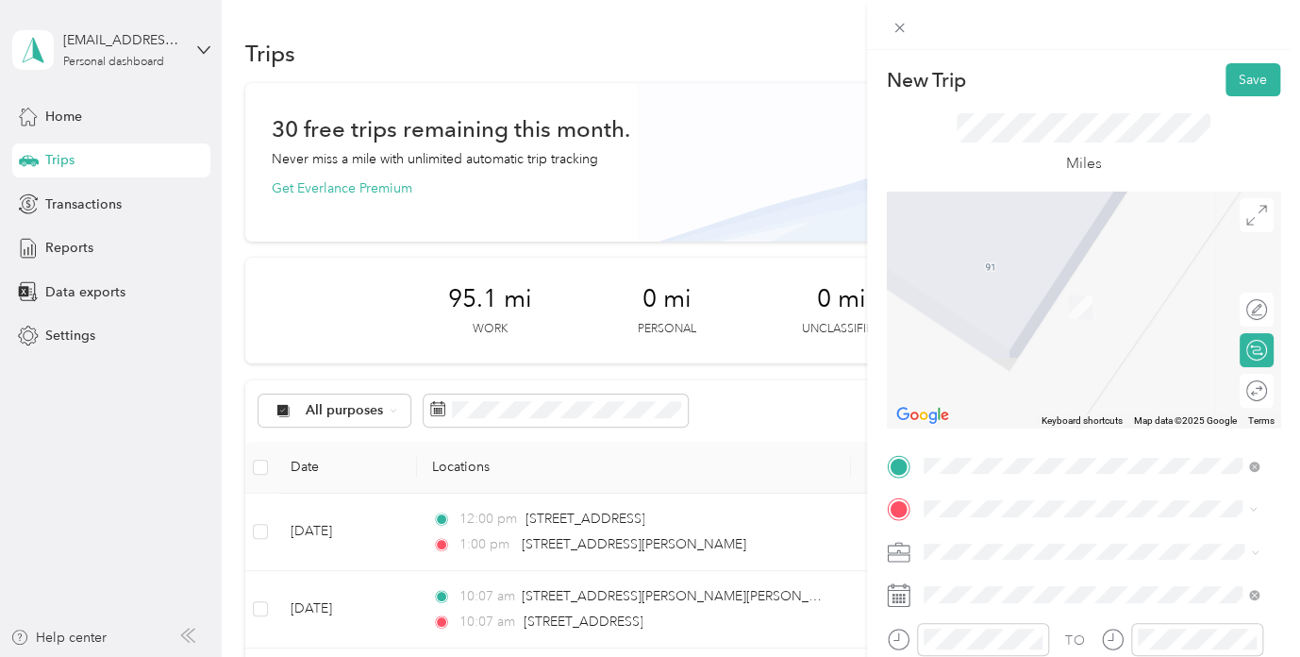
click at [1106, 420] on span "12 Blaisdell Road Stetson, Maine 04488, United States" at bounding box center [1105, 403] width 293 height 33
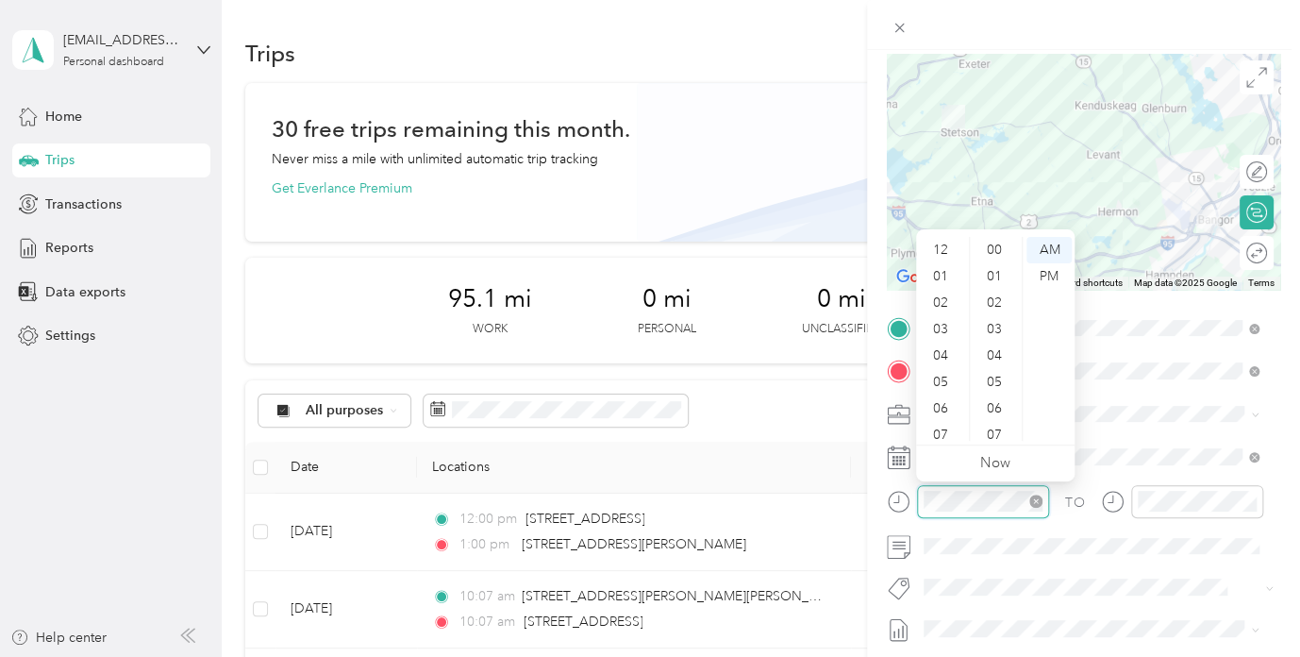
scroll to position [113, 0]
click at [1050, 273] on div "PM" at bounding box center [1049, 276] width 45 height 26
click at [943, 280] on div "03" at bounding box center [942, 276] width 45 height 26
click at [993, 247] on div "00" at bounding box center [996, 250] width 45 height 26
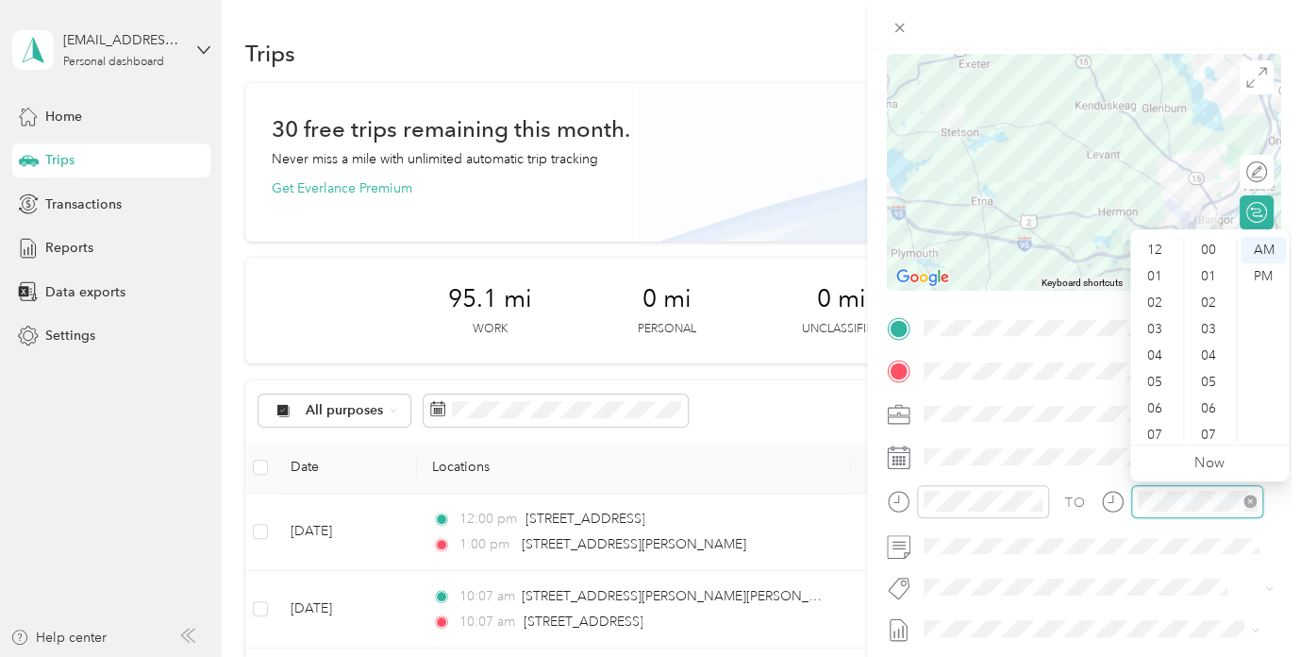
scroll to position [113, 0]
click at [1156, 292] on div "03" at bounding box center [1156, 286] width 45 height 26
click at [1266, 277] on div "PM" at bounding box center [1263, 276] width 45 height 26
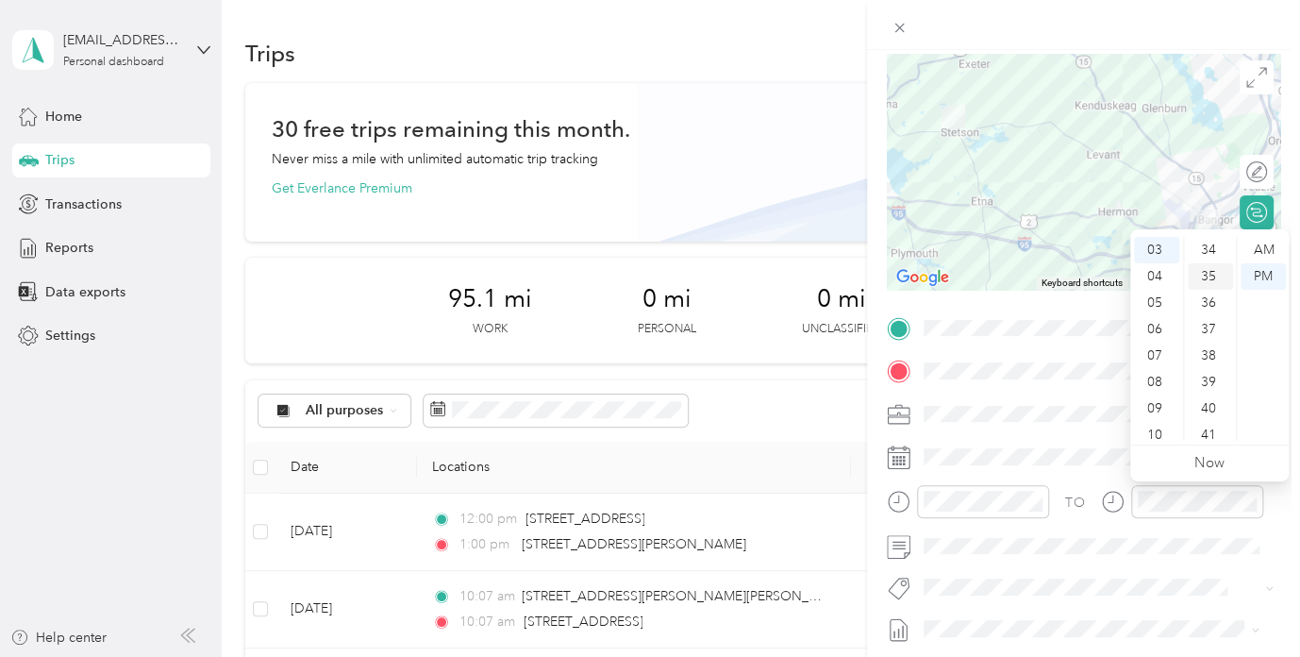
click at [1213, 276] on div "35" at bounding box center [1210, 276] width 45 height 26
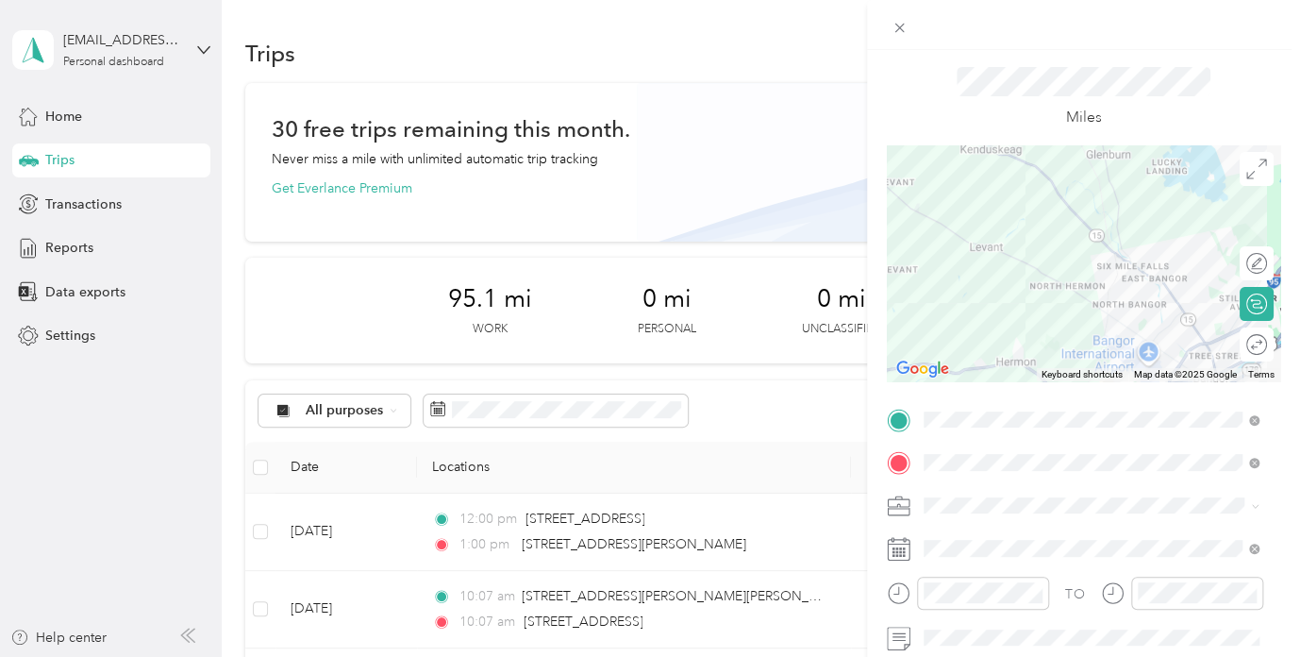
scroll to position [0, 0]
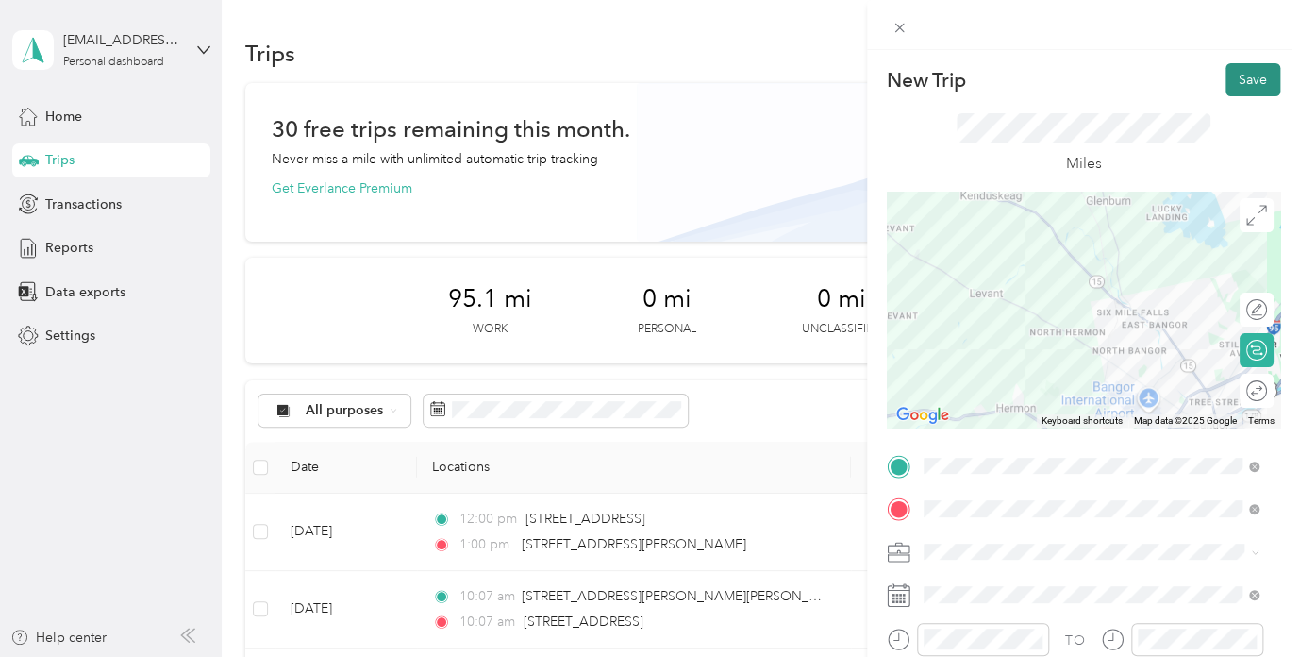
click at [1234, 80] on button "Save" at bounding box center [1253, 79] width 55 height 33
